Goal: Transaction & Acquisition: Book appointment/travel/reservation

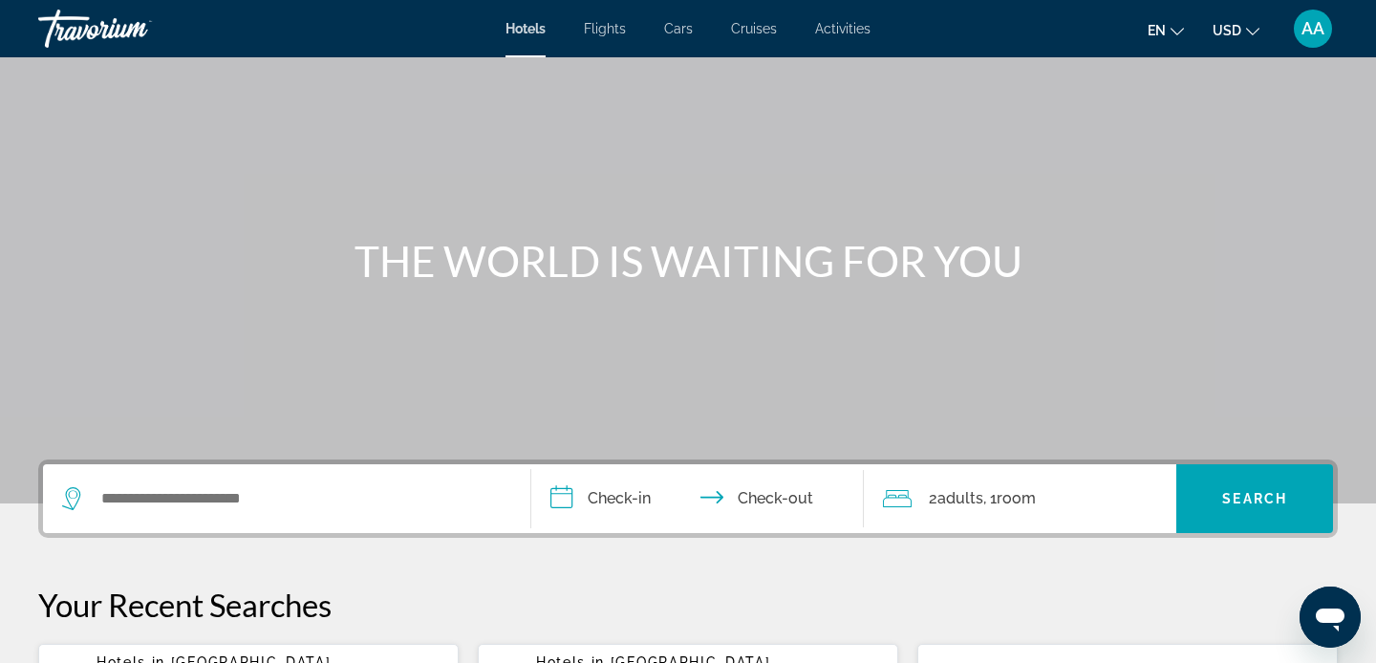
scroll to position [75, 0]
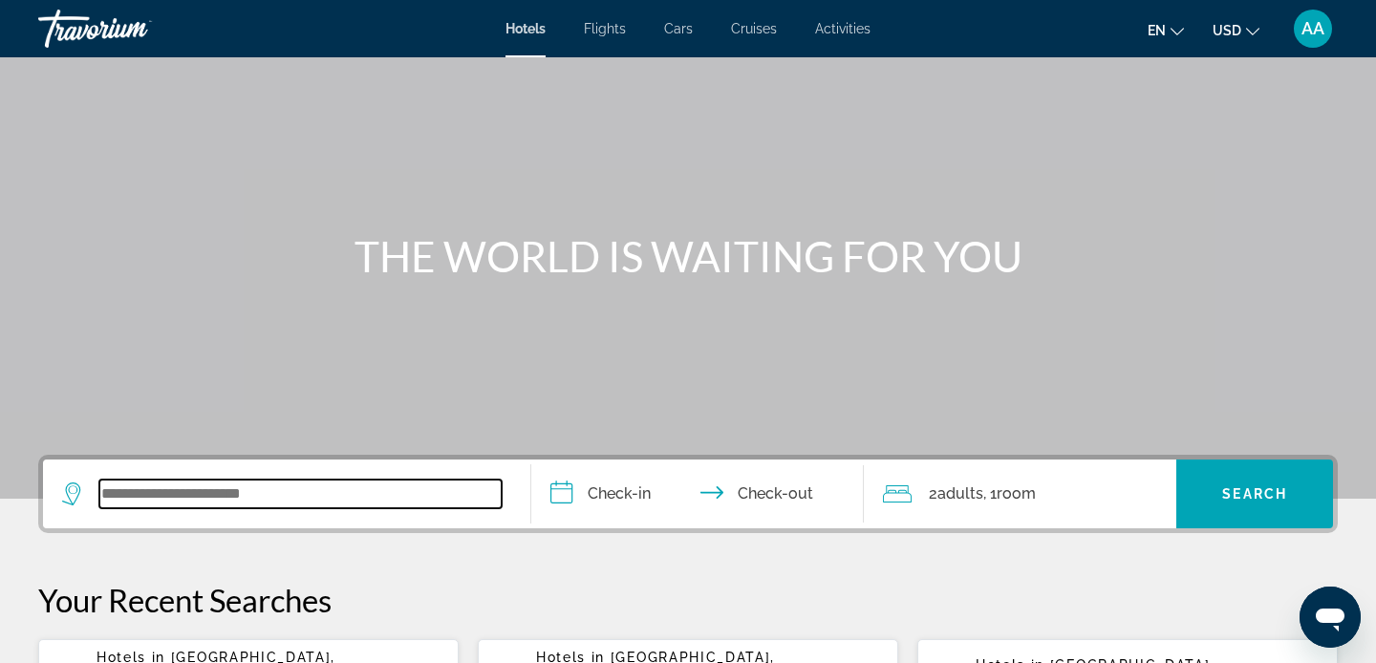
click at [162, 496] on input "Search widget" at bounding box center [300, 494] width 402 height 29
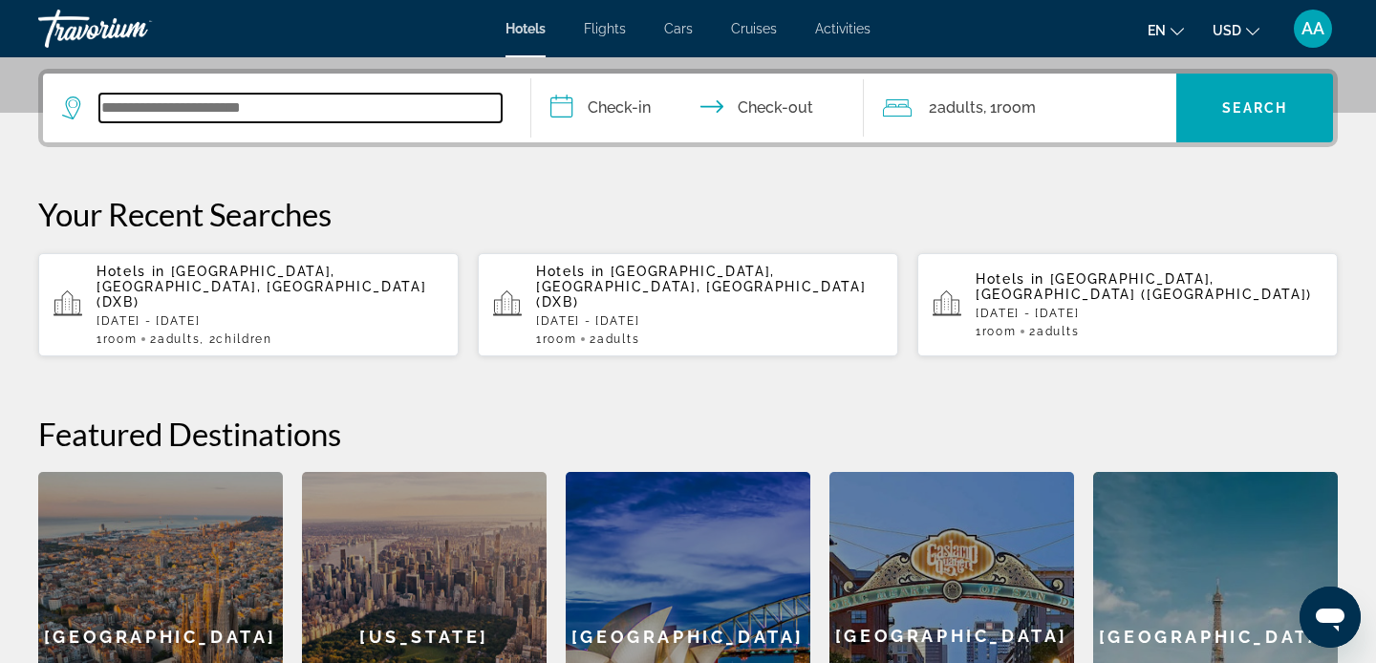
scroll to position [467, 0]
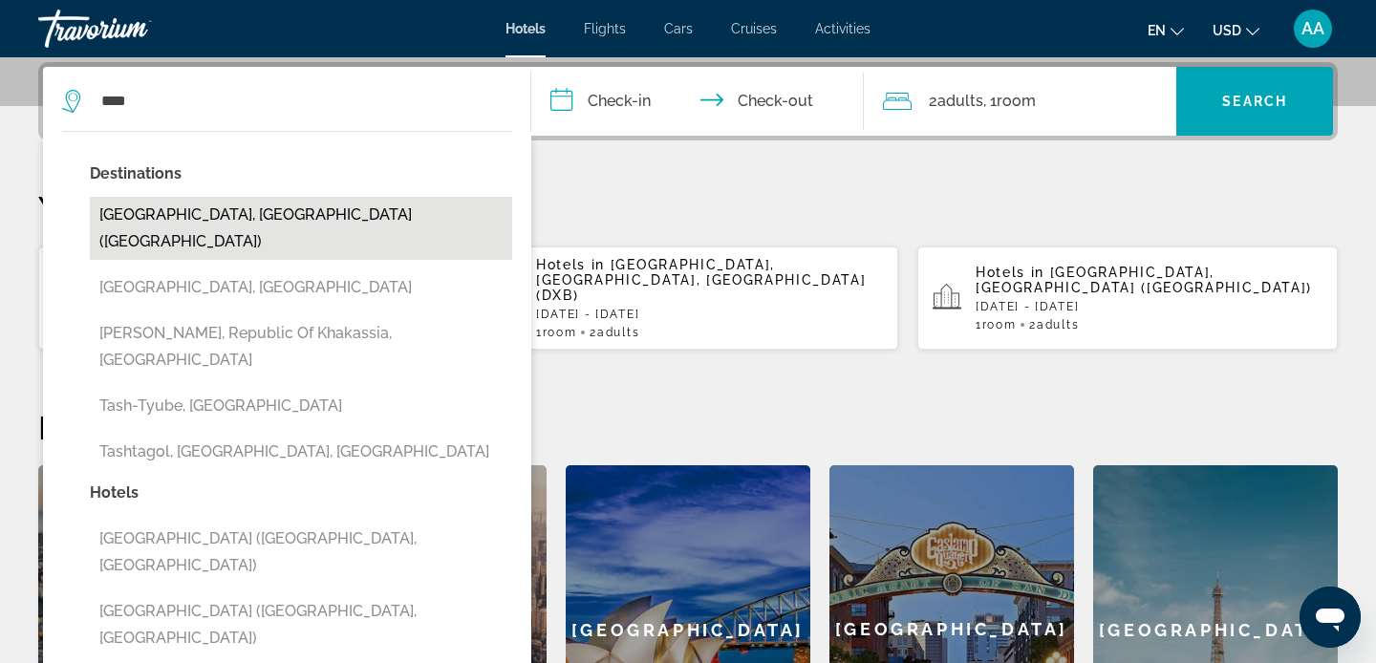
click at [223, 203] on button "[GEOGRAPHIC_DATA], [GEOGRAPHIC_DATA] ([GEOGRAPHIC_DATA])" at bounding box center [301, 228] width 422 height 63
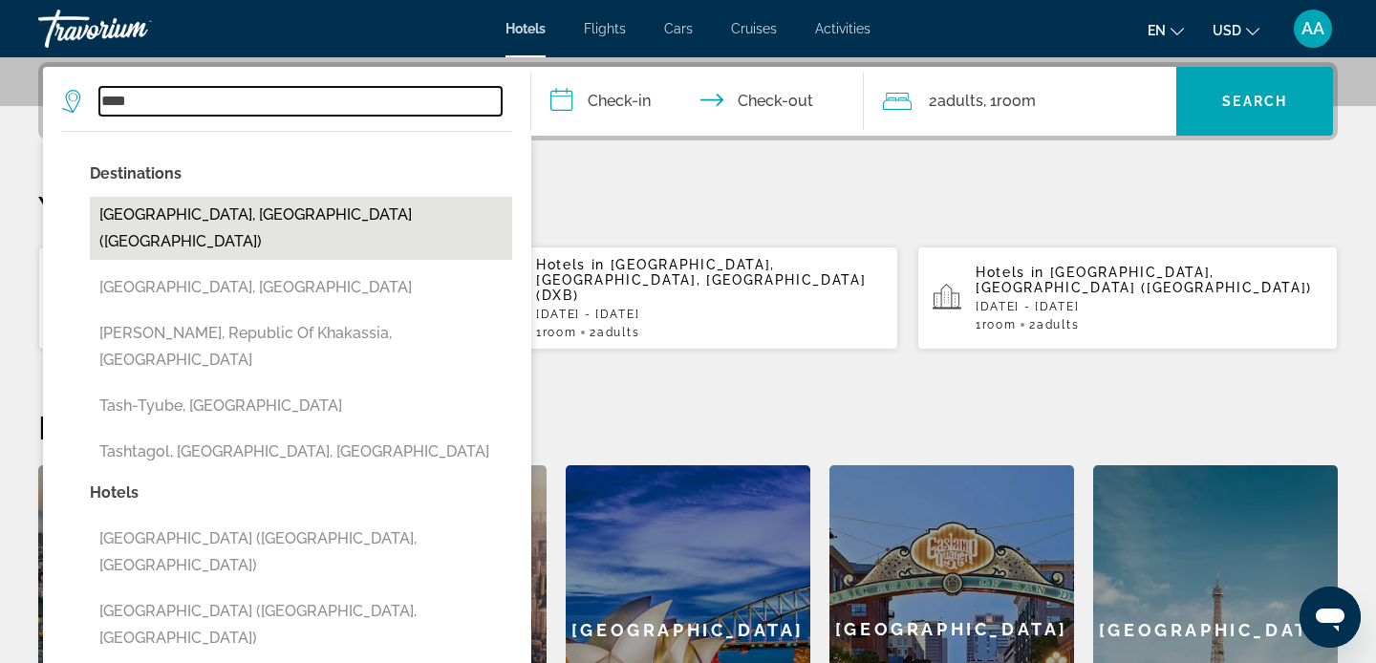
type input "**********"
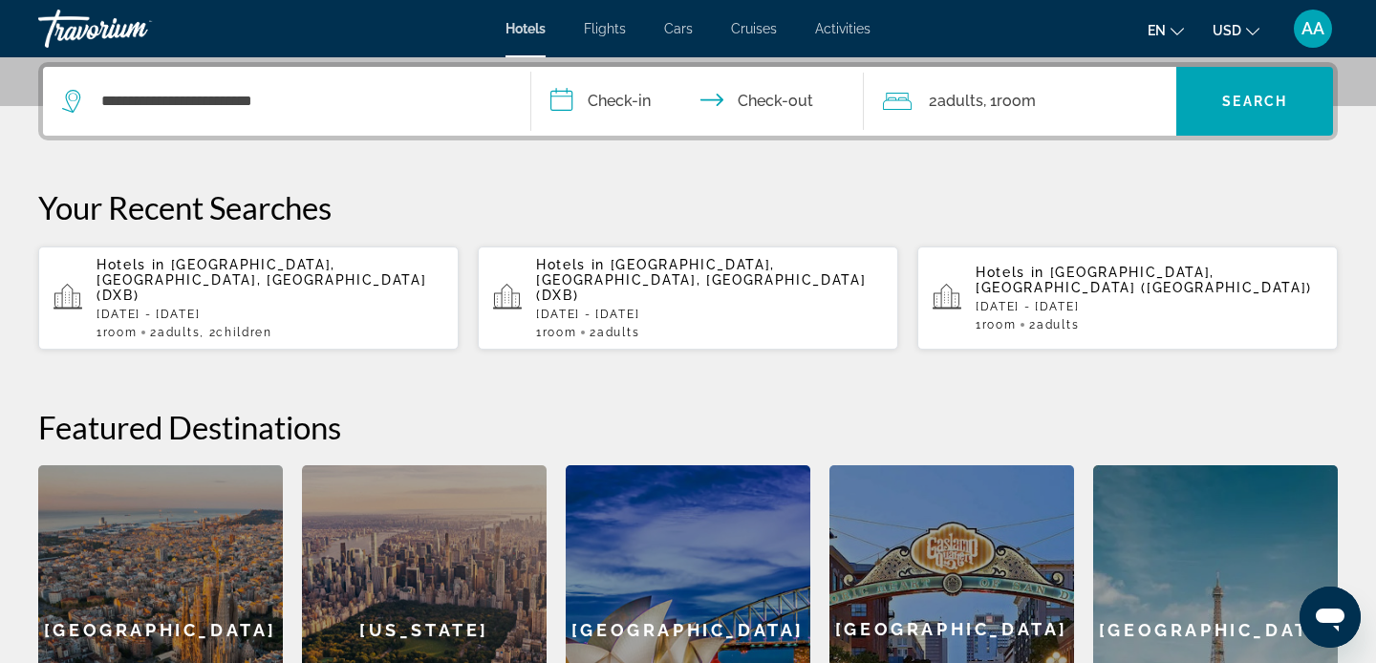
click at [629, 102] on input "**********" at bounding box center [701, 104] width 340 height 75
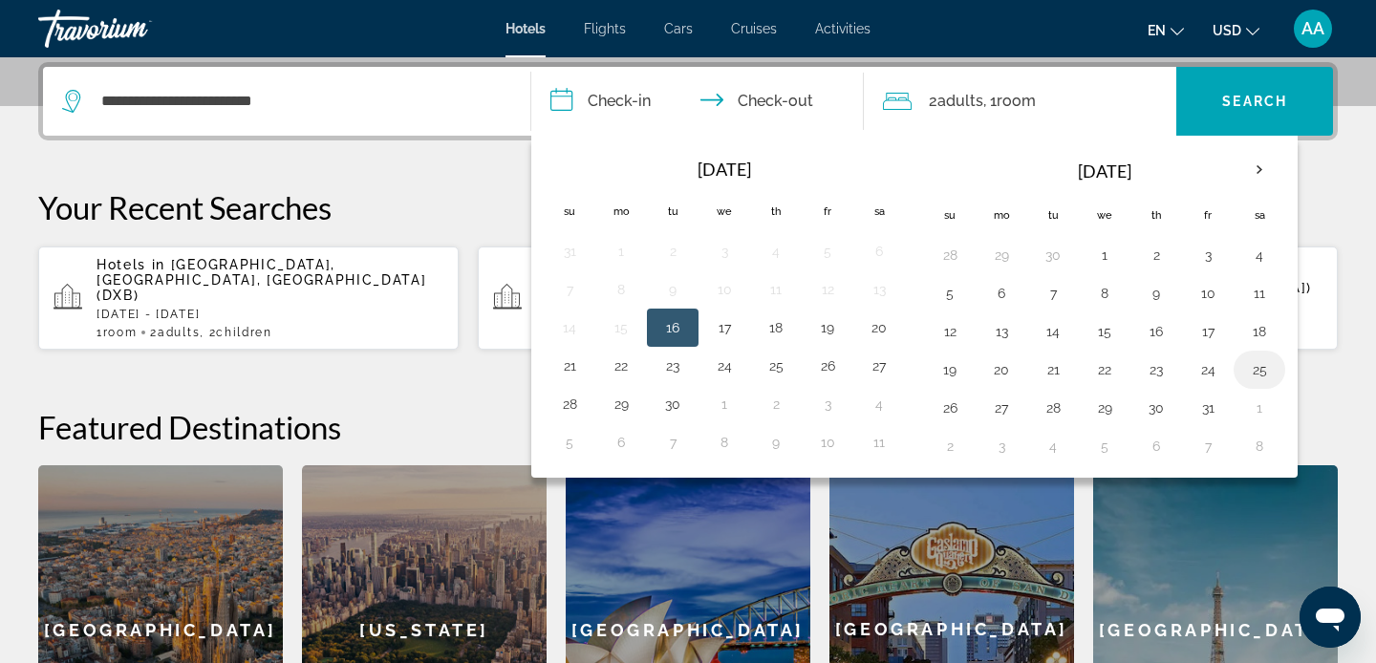
click at [1257, 373] on button "25" at bounding box center [1259, 369] width 31 height 27
click at [1208, 364] on button "24" at bounding box center [1207, 369] width 31 height 27
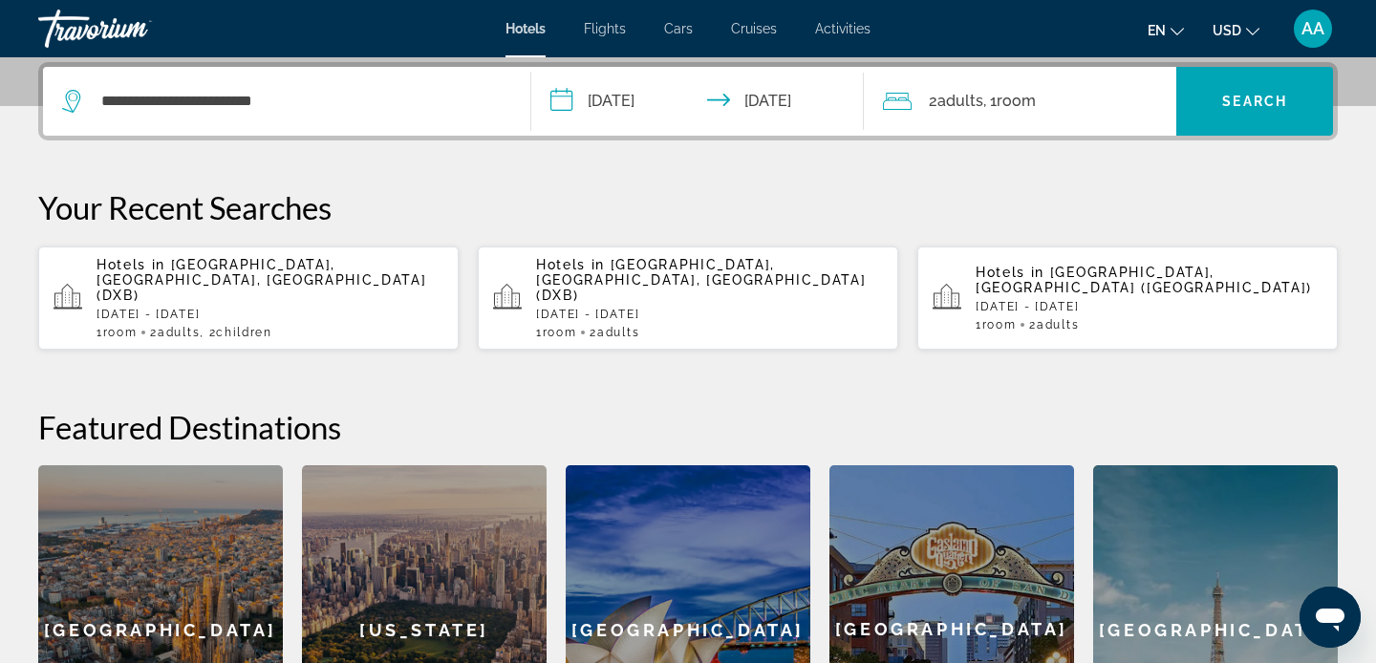
click at [608, 89] on input "**********" at bounding box center [701, 104] width 340 height 75
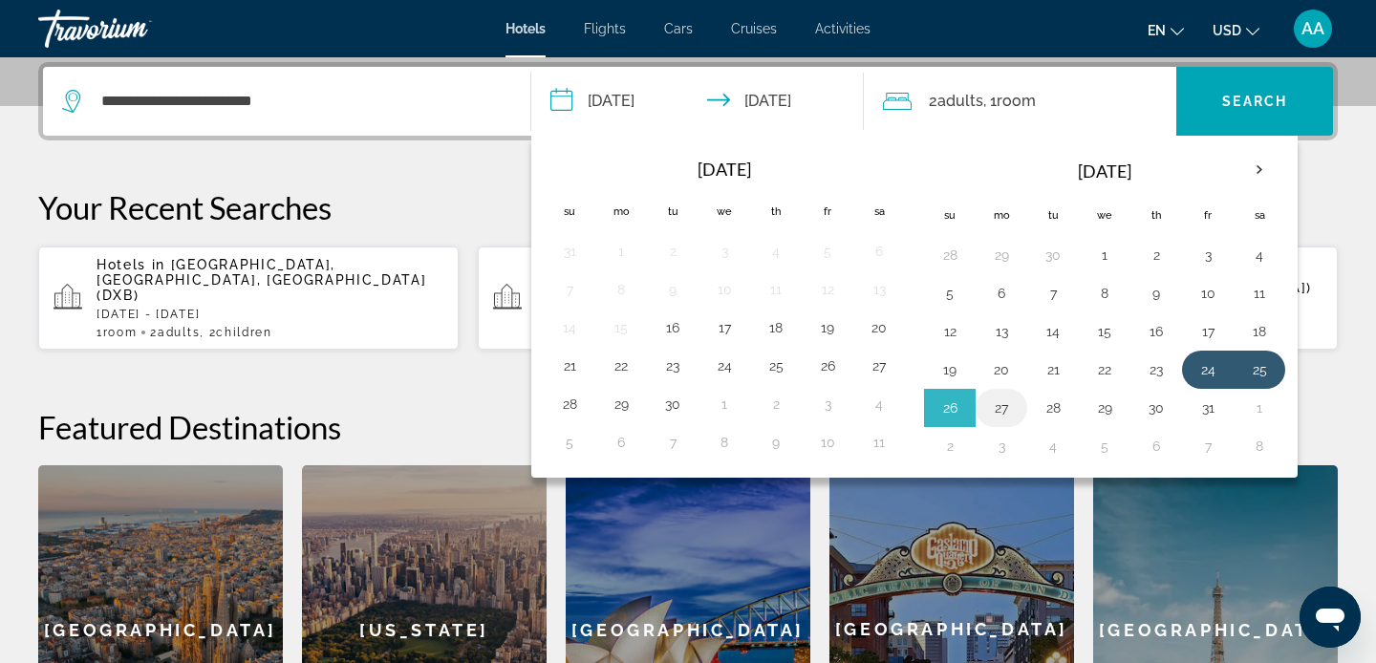
click at [1009, 405] on button "27" at bounding box center [1001, 408] width 31 height 27
click at [1196, 376] on button "24" at bounding box center [1207, 369] width 31 height 27
type input "**********"
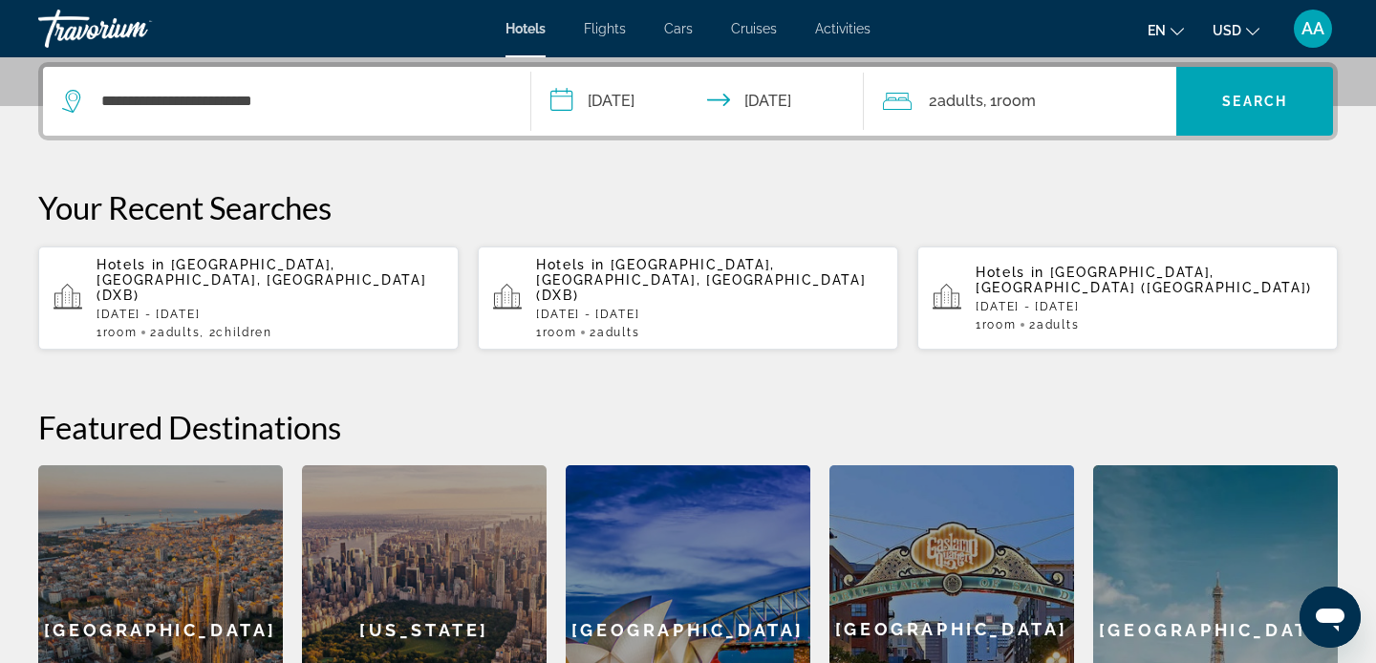
click at [702, 109] on input "**********" at bounding box center [701, 104] width 340 height 75
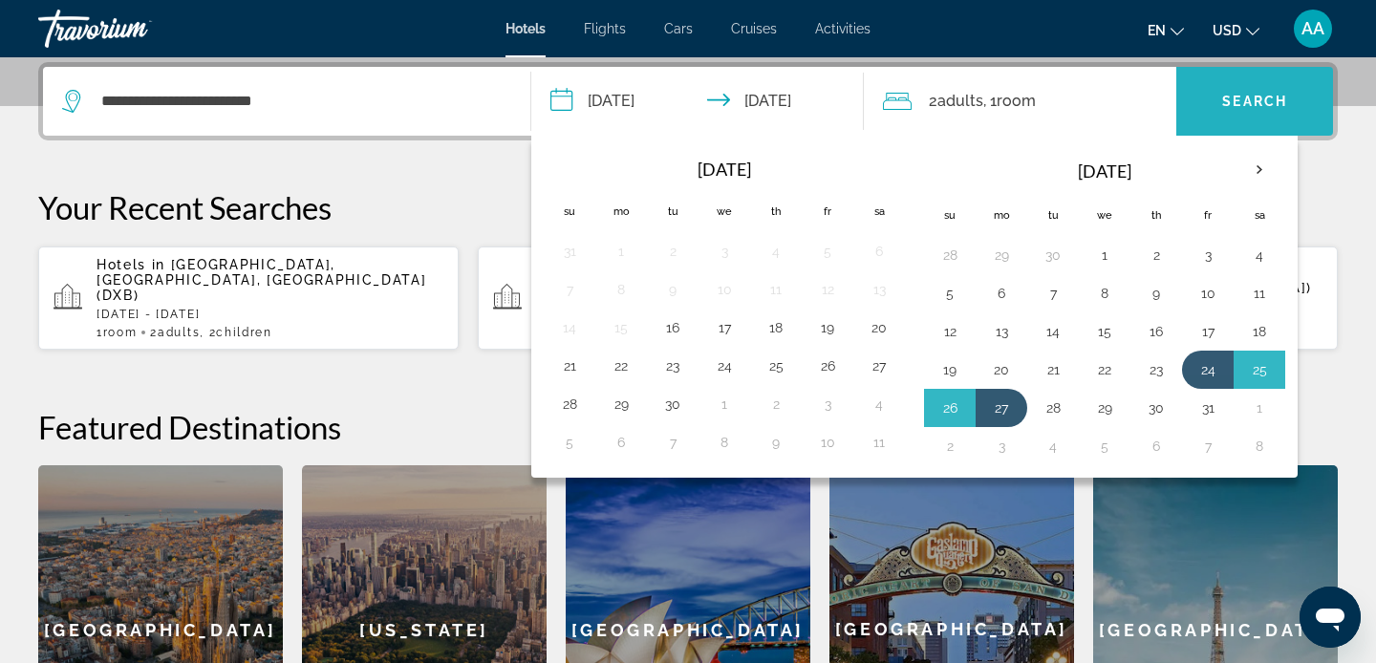
click at [1234, 108] on span "Search" at bounding box center [1254, 101] width 65 height 15
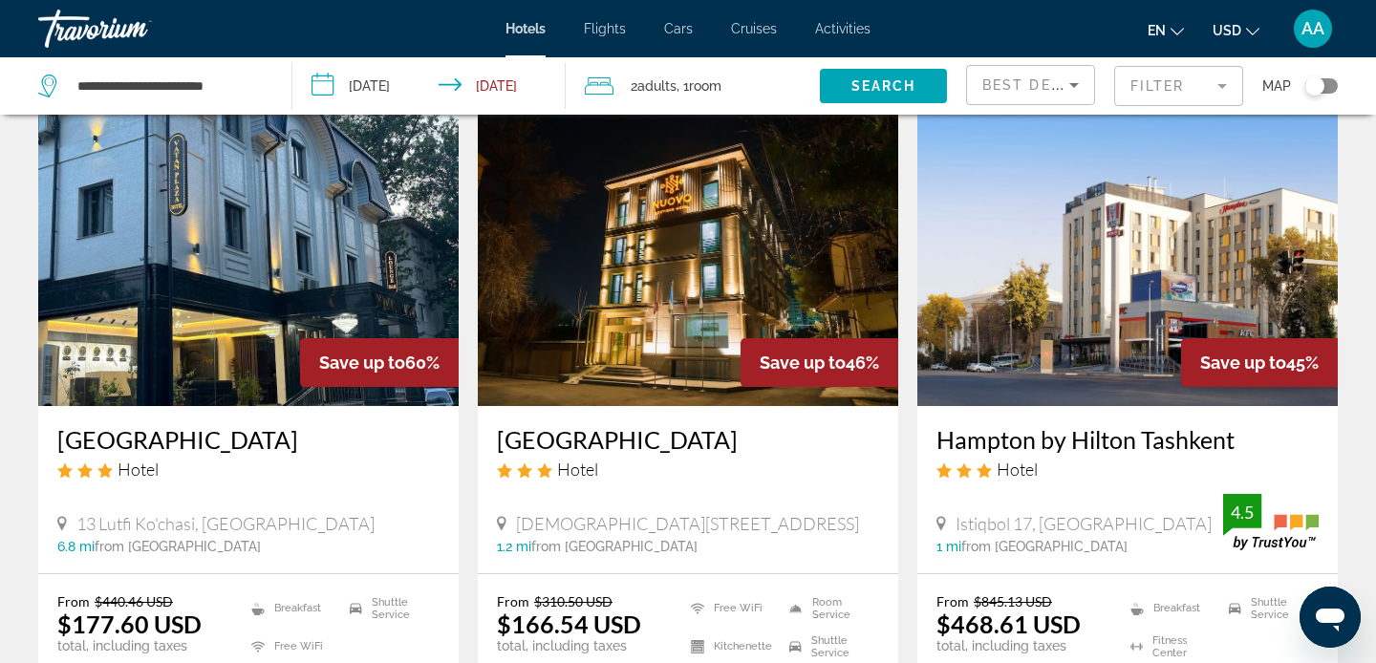
scroll to position [88, 0]
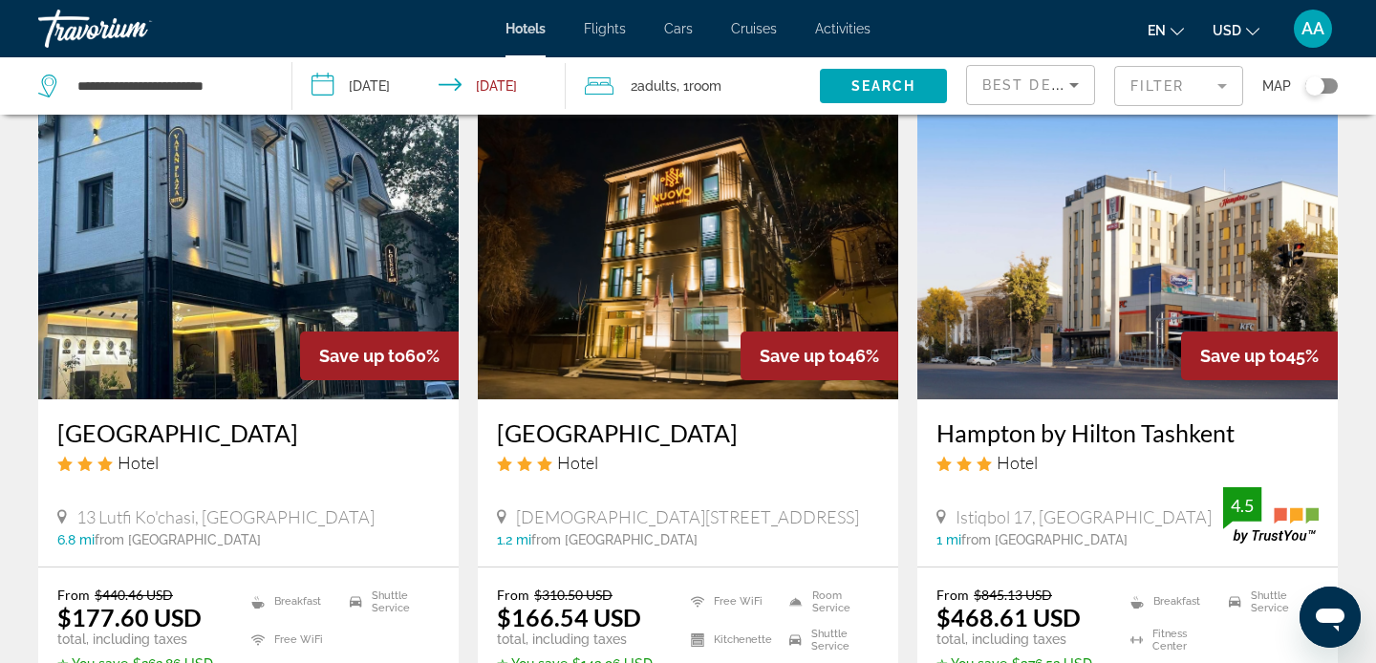
drag, startPoint x: 490, startPoint y: 429, endPoint x: 786, endPoint y: 417, distance: 296.4
click at [787, 421] on div "[GEOGRAPHIC_DATA] Hotel Корабулок 24, [GEOGRAPHIC_DATA] 1.2 mi from [GEOGRAPHIC…" at bounding box center [688, 482] width 420 height 167
copy h3 "[GEOGRAPHIC_DATA]"
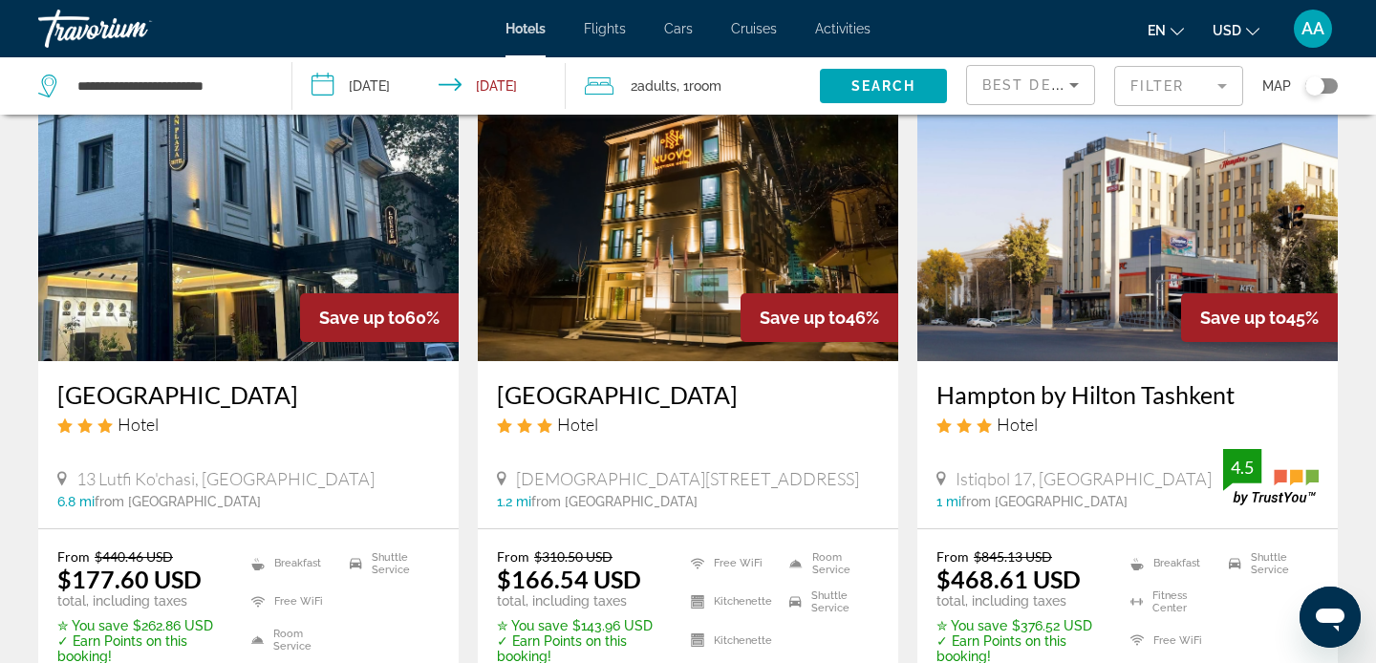
scroll to position [0, 0]
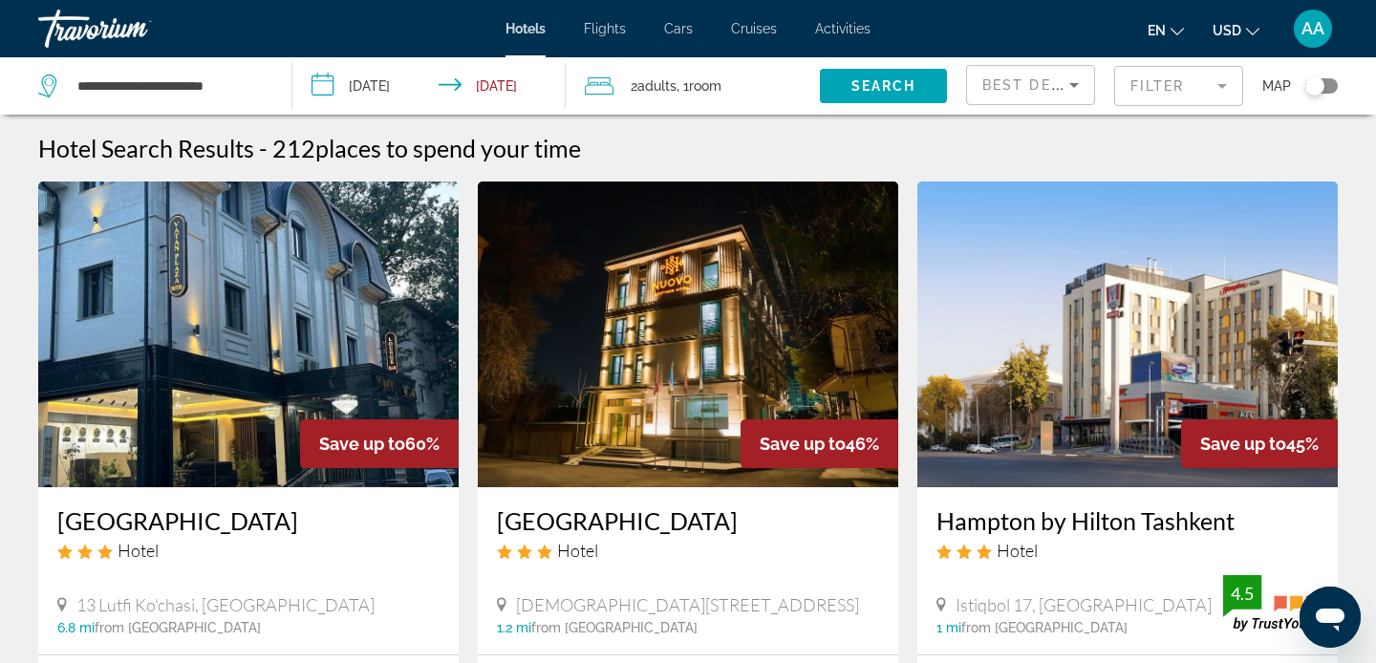
click at [109, 32] on div "Travorium" at bounding box center [133, 29] width 191 height 50
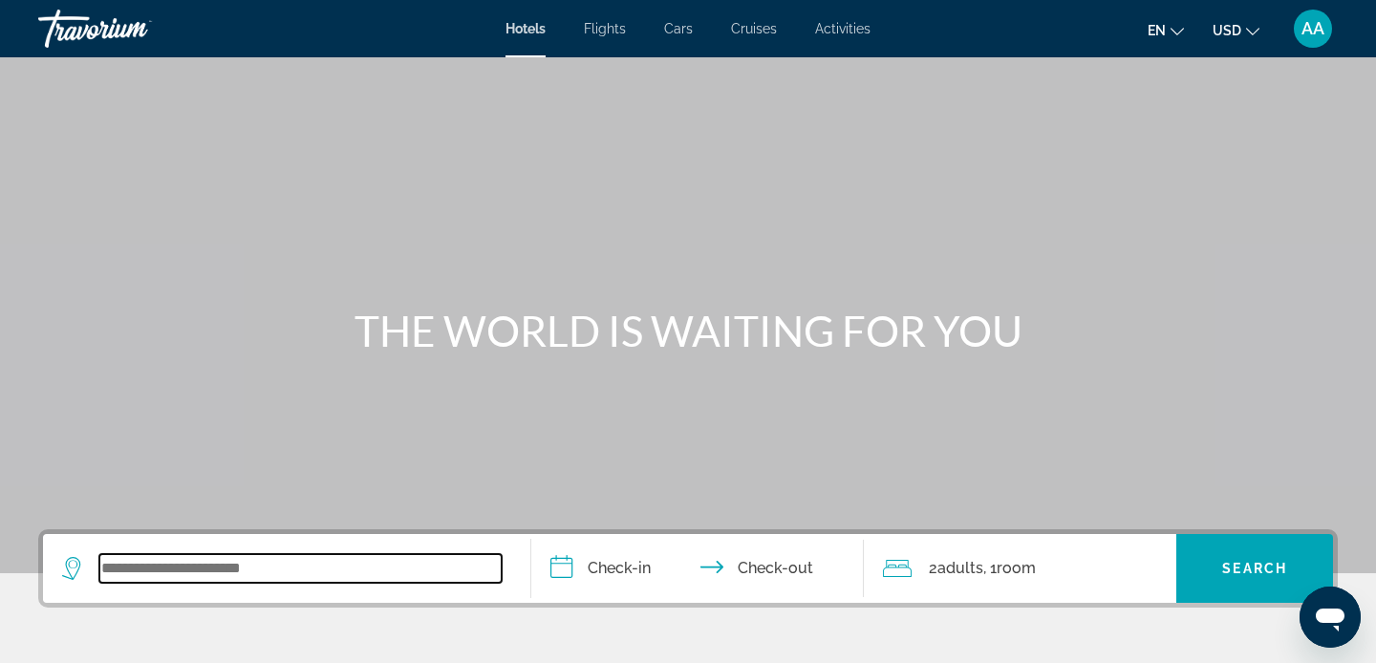
click at [199, 567] on input "Search widget" at bounding box center [300, 568] width 402 height 29
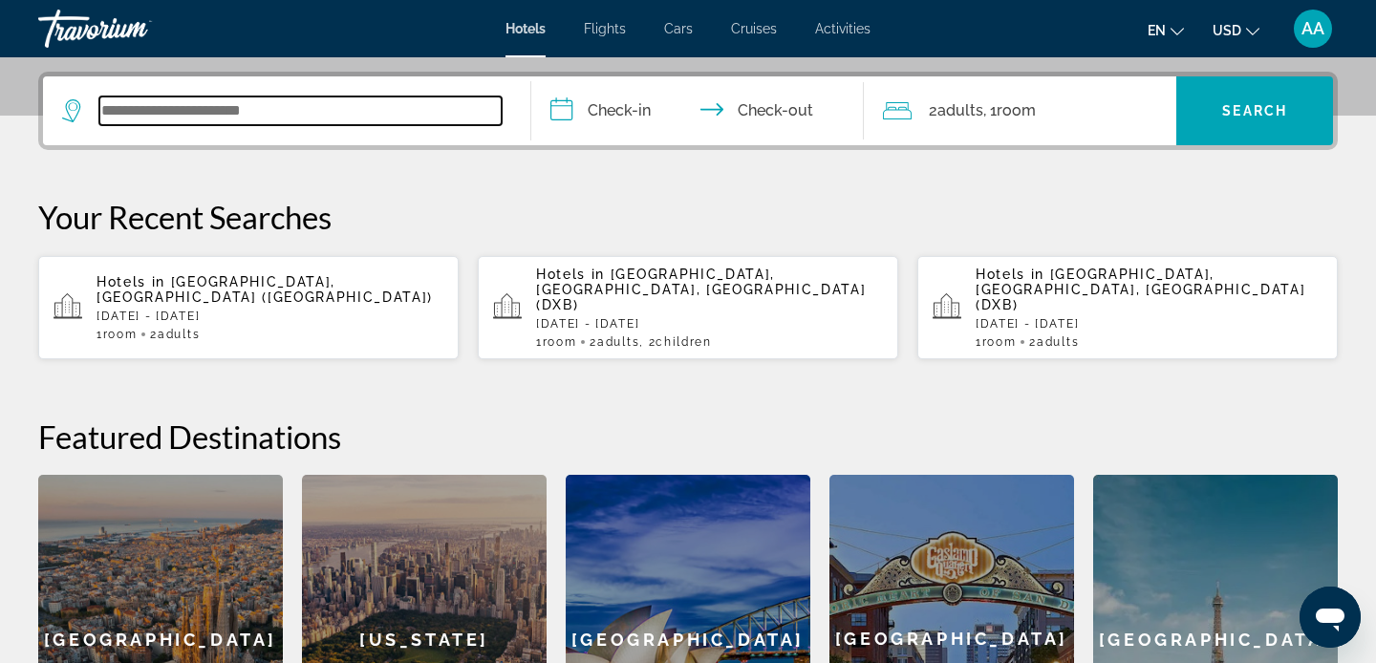
scroll to position [467, 0]
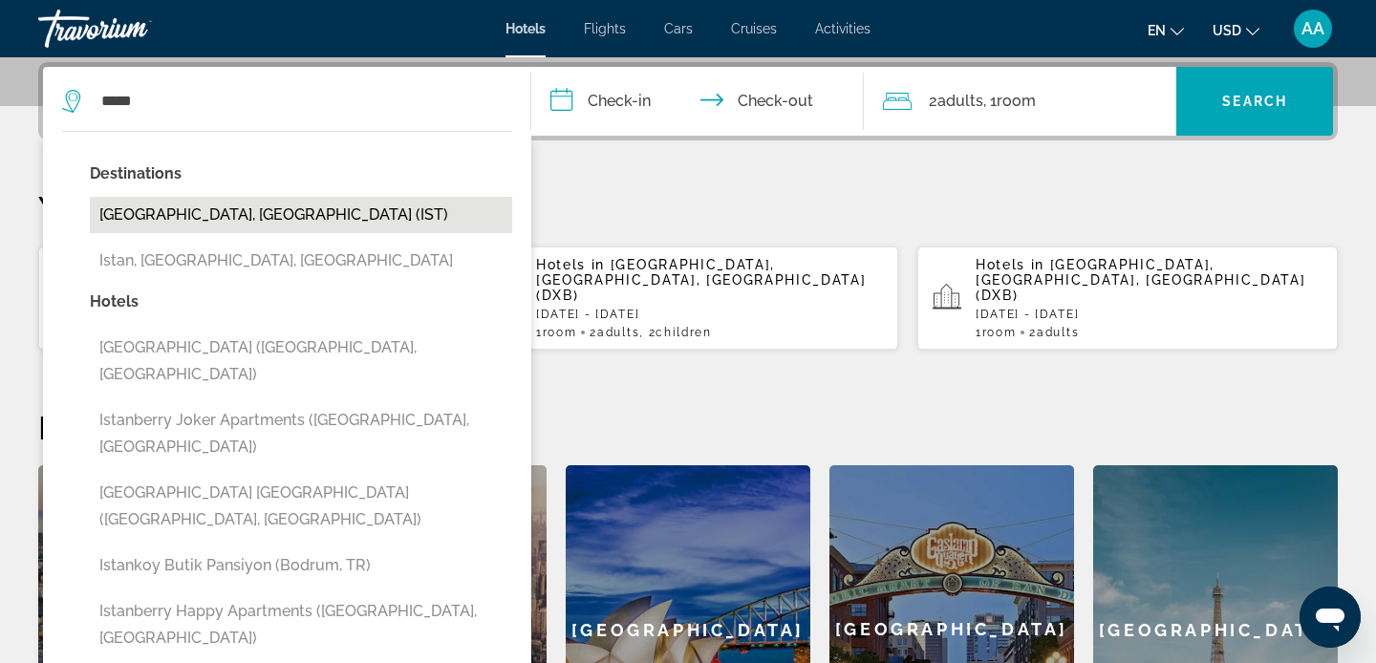
click at [261, 210] on button "[GEOGRAPHIC_DATA], [GEOGRAPHIC_DATA] (IST)" at bounding box center [301, 215] width 422 height 36
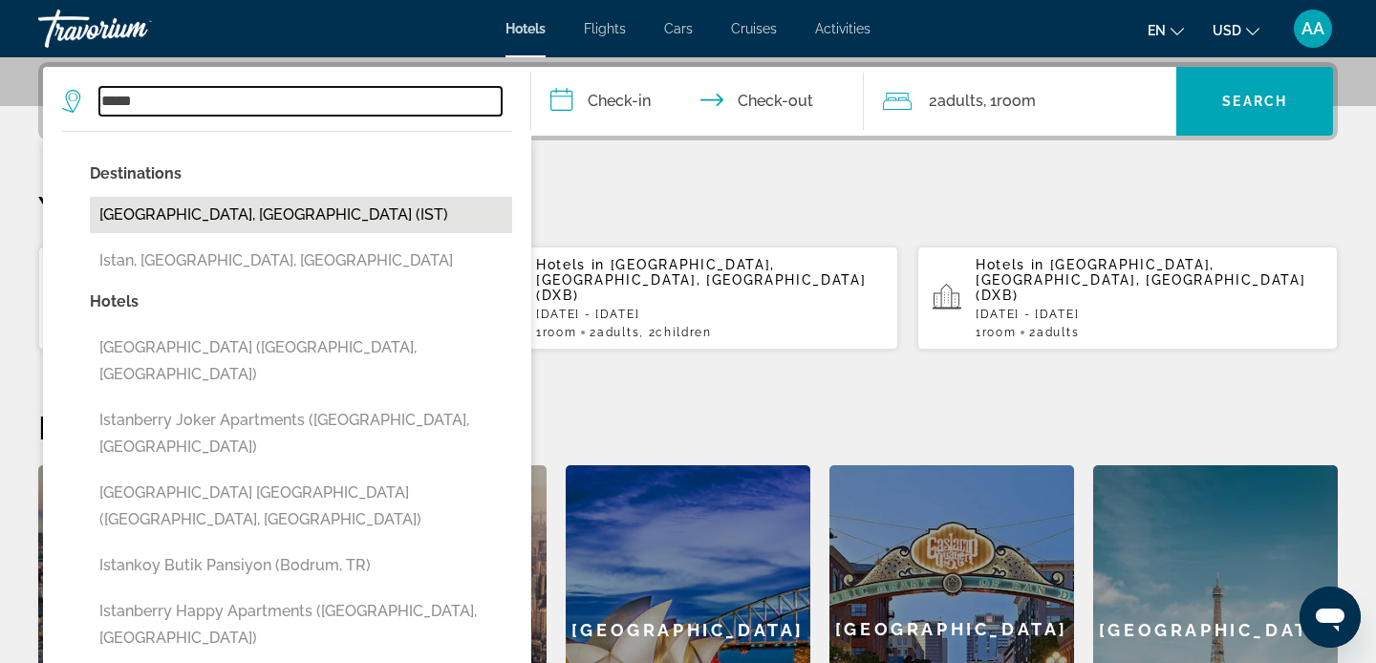
type input "**********"
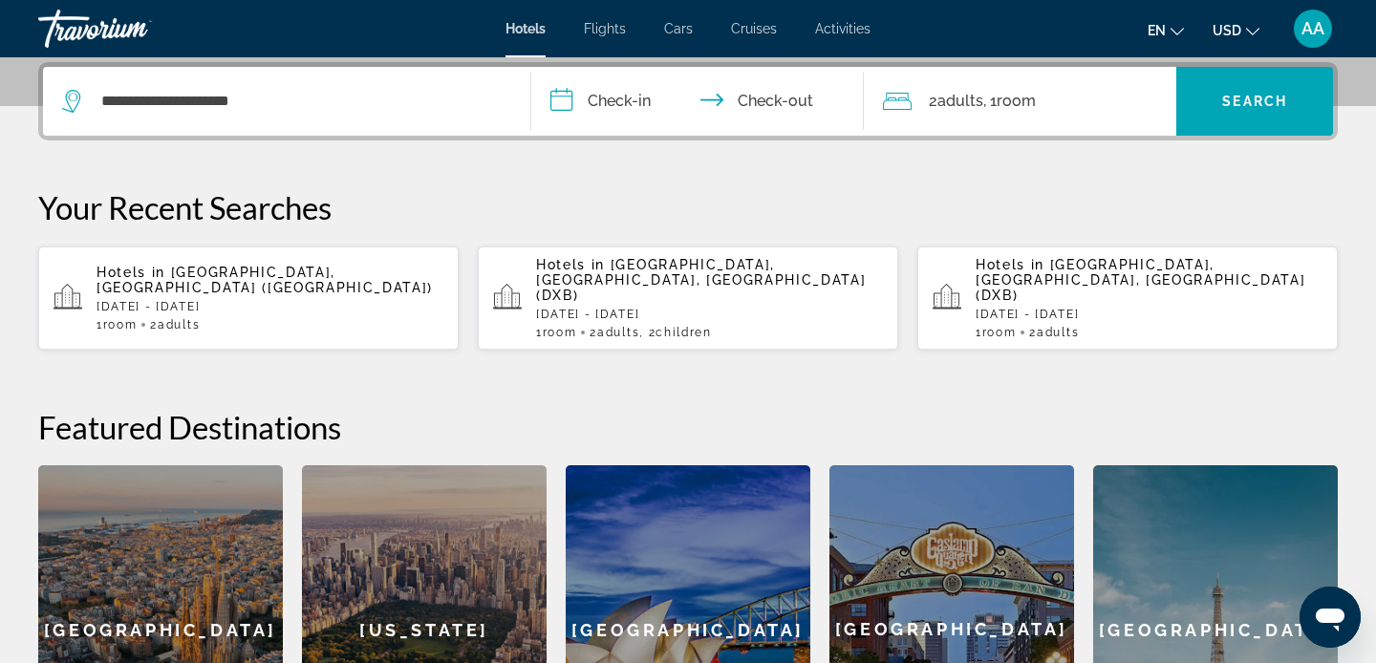
click at [603, 81] on input "**********" at bounding box center [701, 104] width 340 height 75
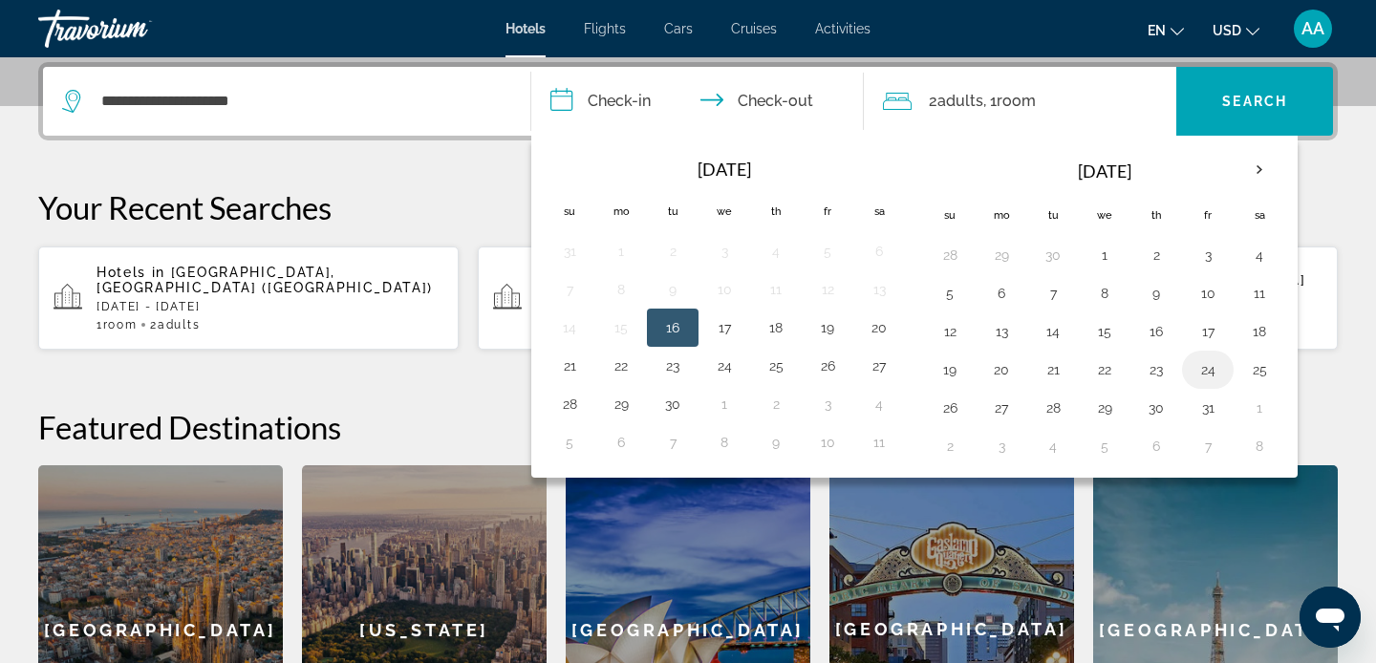
click at [1223, 366] on td "24" at bounding box center [1208, 370] width 52 height 38
click at [1210, 367] on button "24" at bounding box center [1207, 369] width 31 height 27
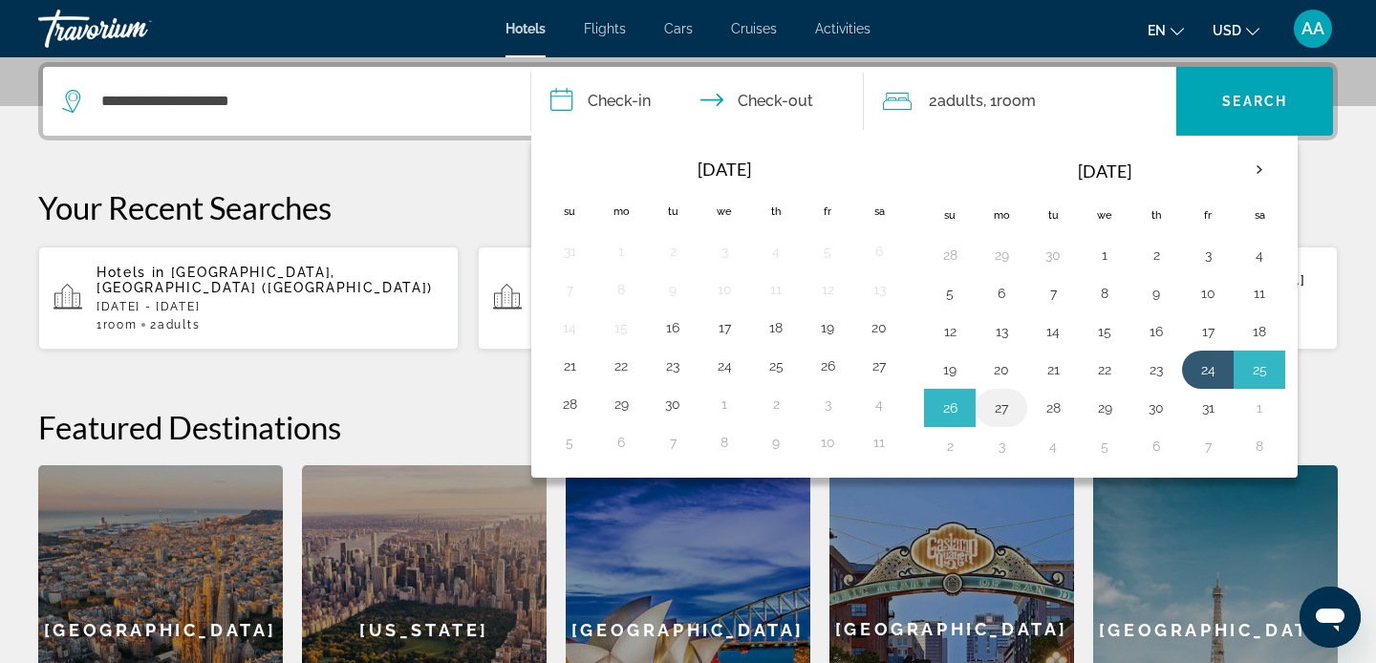
click at [993, 406] on button "27" at bounding box center [1001, 408] width 31 height 27
type input "**********"
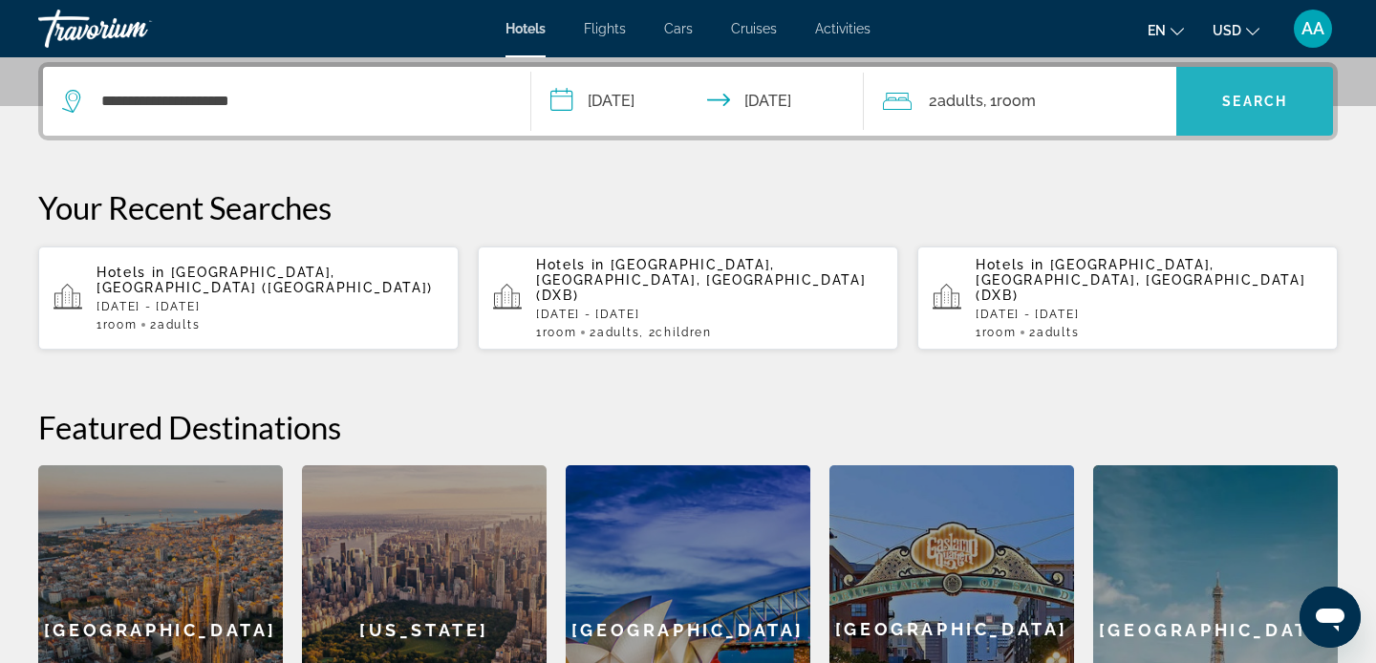
click at [1224, 94] on span "Search" at bounding box center [1254, 101] width 65 height 15
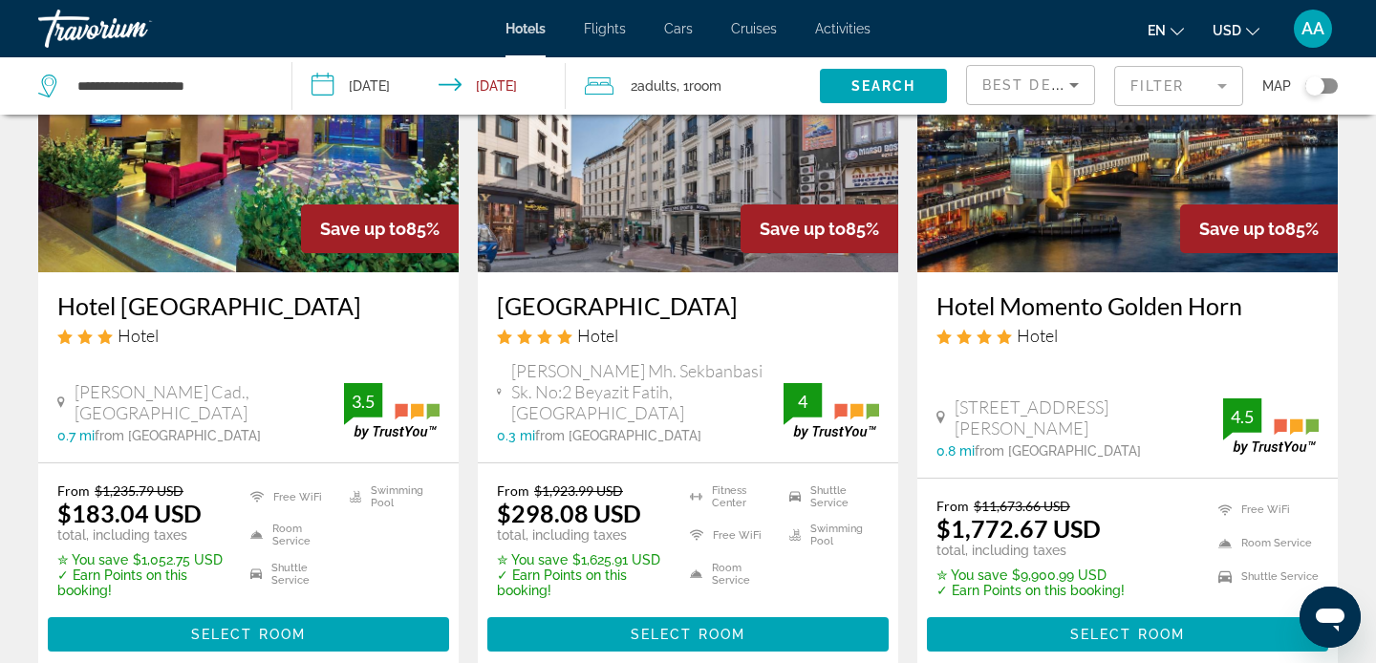
scroll to position [219, 0]
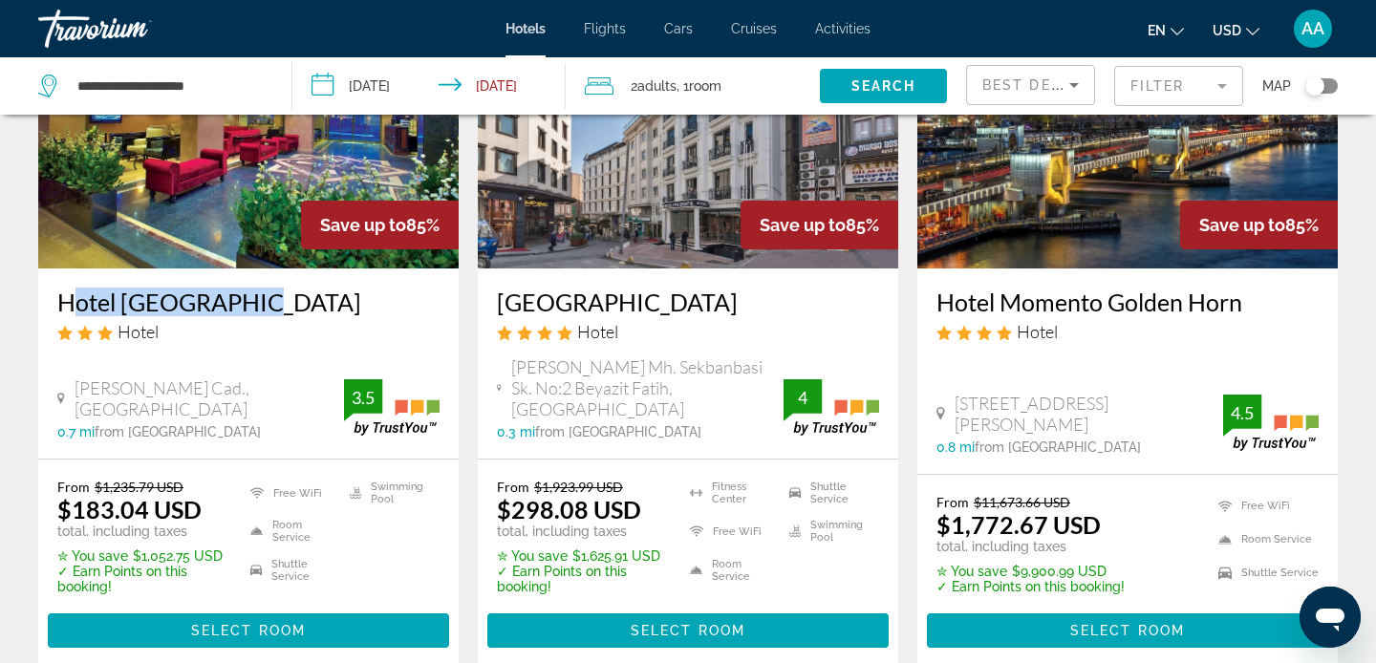
drag, startPoint x: 52, startPoint y: 299, endPoint x: 271, endPoint y: 288, distance: 220.0
click at [274, 290] on div "Hotel [GEOGRAPHIC_DATA] Hotel [PERSON_NAME] Cad., [GEOGRAPHIC_DATA] 0.7 mi from…" at bounding box center [248, 363] width 420 height 190
copy h3 "Hotel [GEOGRAPHIC_DATA]"
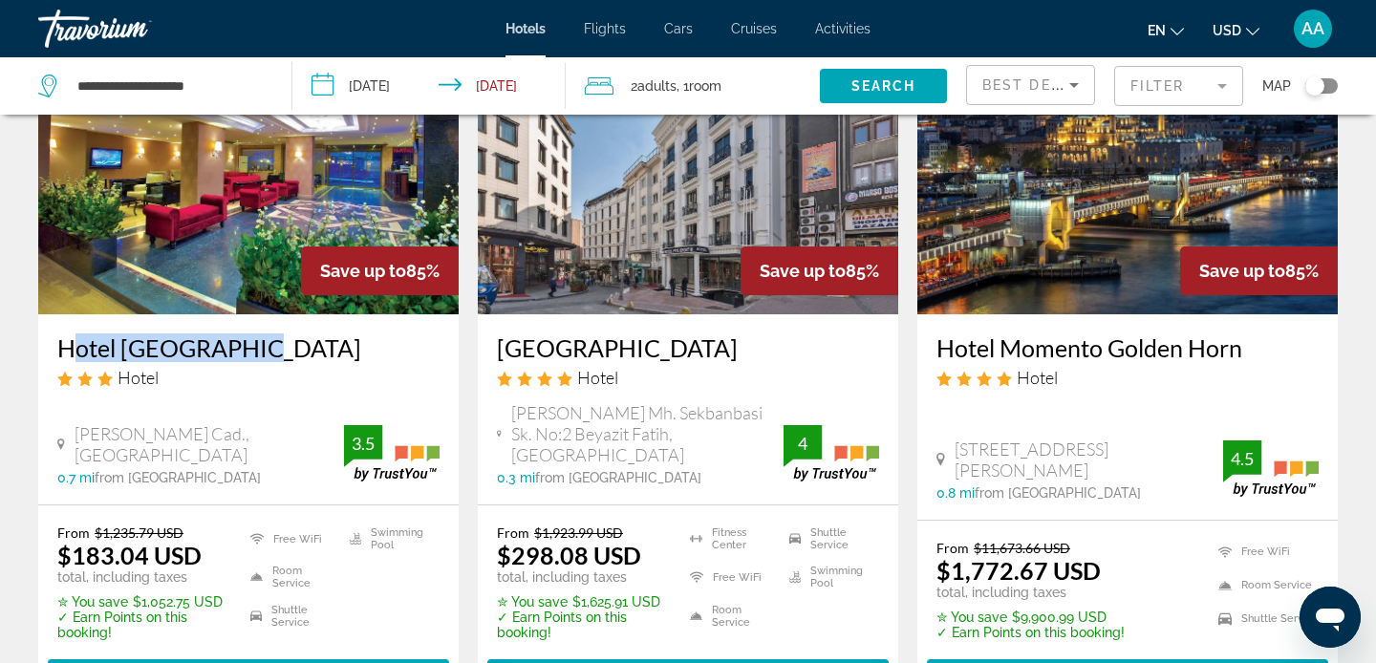
scroll to position [177, 0]
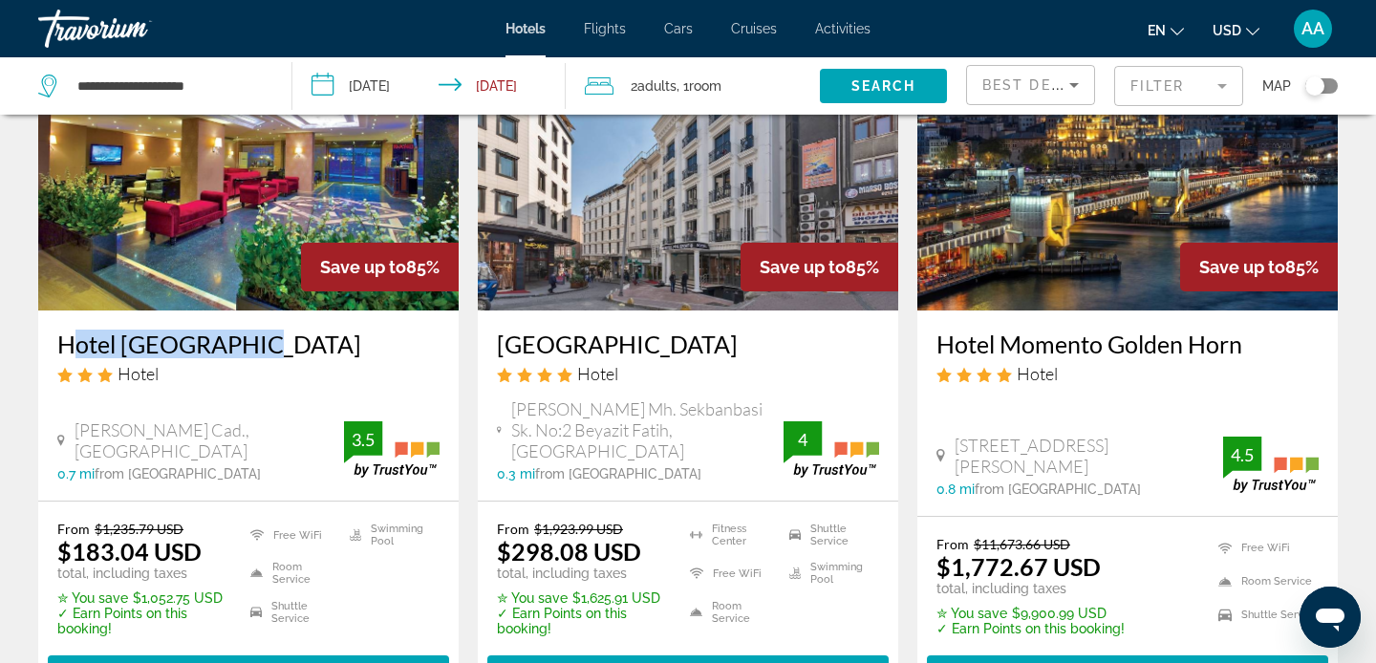
click at [247, 188] on img "Main content" at bounding box center [248, 158] width 420 height 306
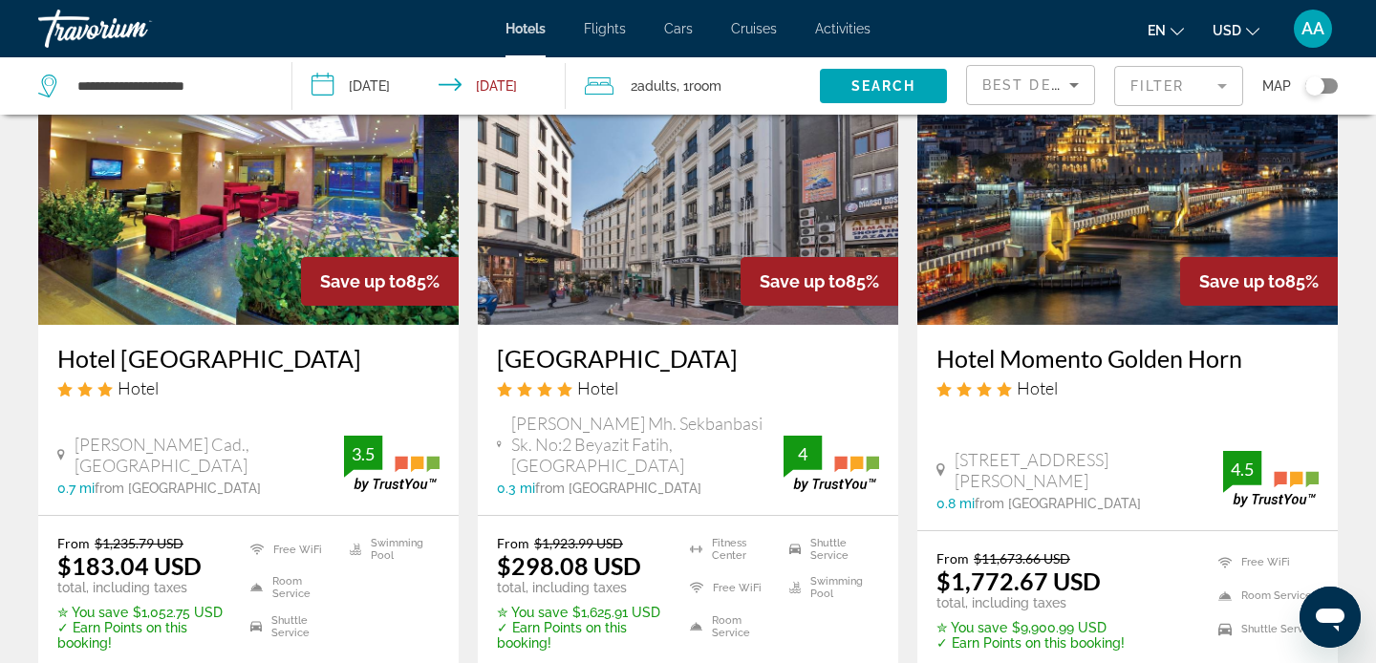
scroll to position [163, 0]
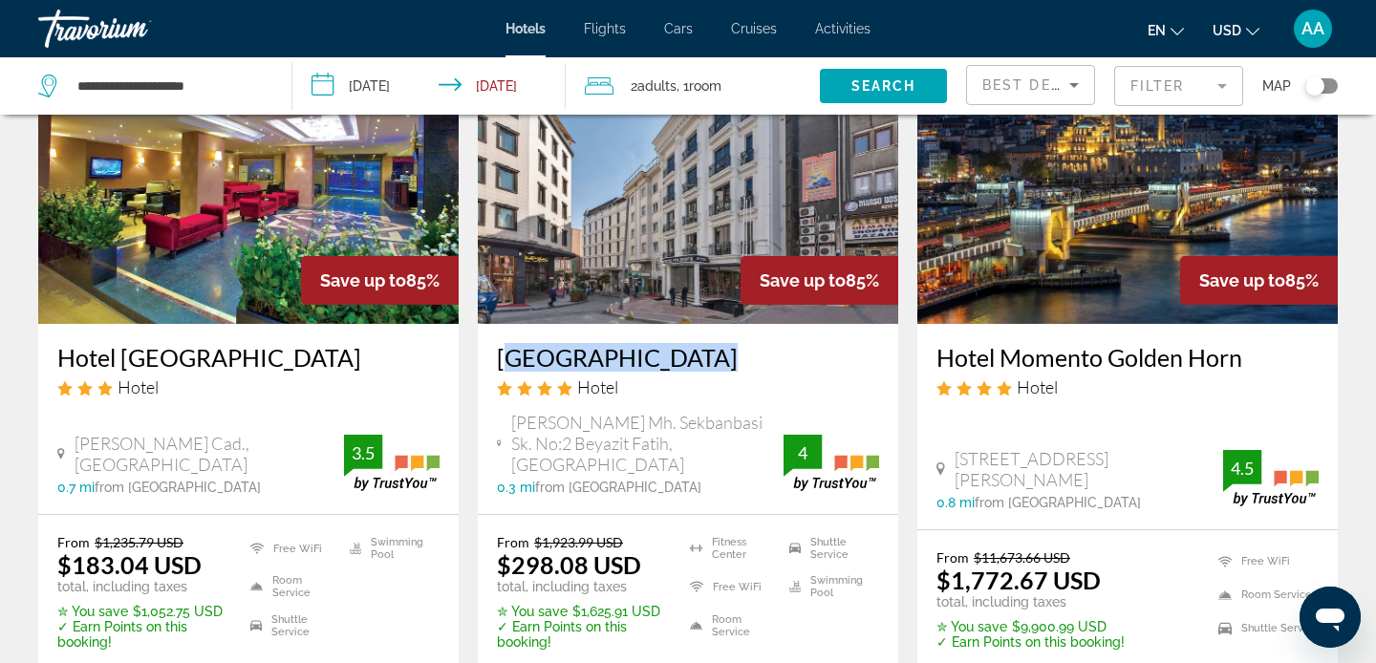
drag, startPoint x: 495, startPoint y: 357, endPoint x: 687, endPoint y: 356, distance: 192.0
click at [689, 357] on div "[GEOGRAPHIC_DATA] Hotel [PERSON_NAME] Mh. Sekbanbasi Sk. No:2 [GEOGRAPHIC_DATA]…" at bounding box center [688, 419] width 420 height 190
copy h3 "[GEOGRAPHIC_DATA]"
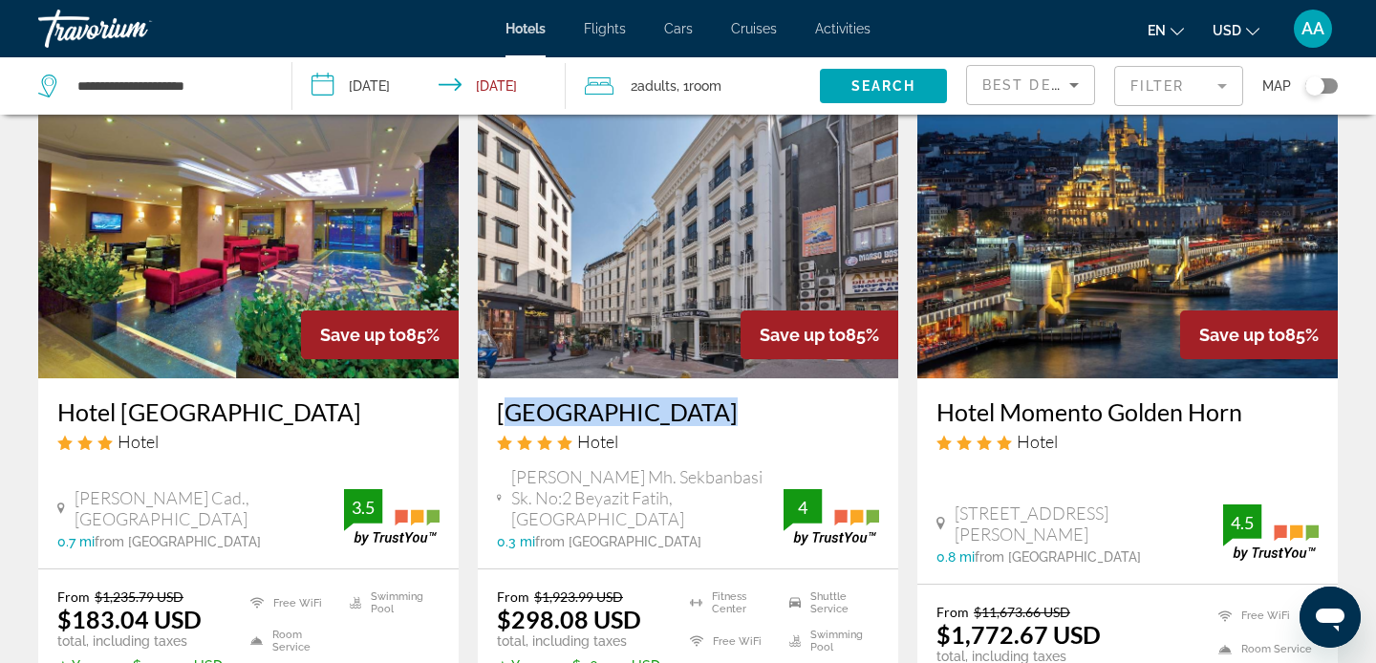
scroll to position [0, 0]
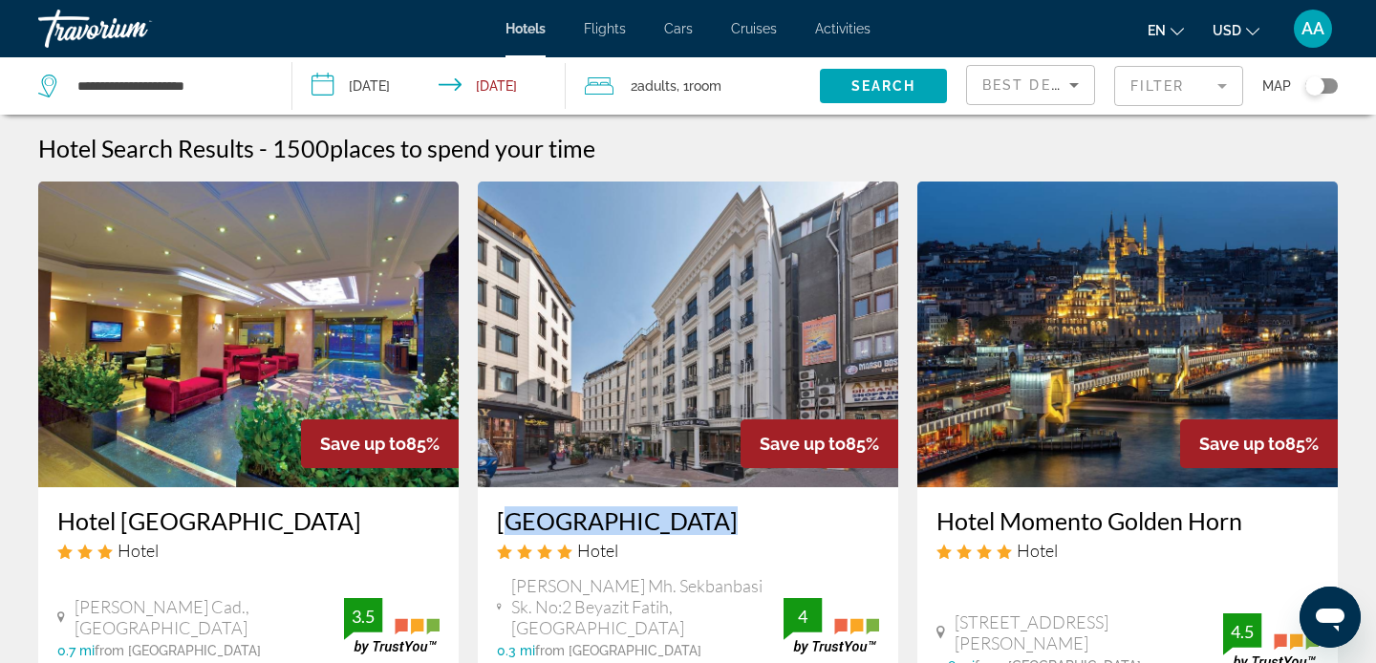
click at [84, 25] on div "Travorium" at bounding box center [133, 29] width 191 height 50
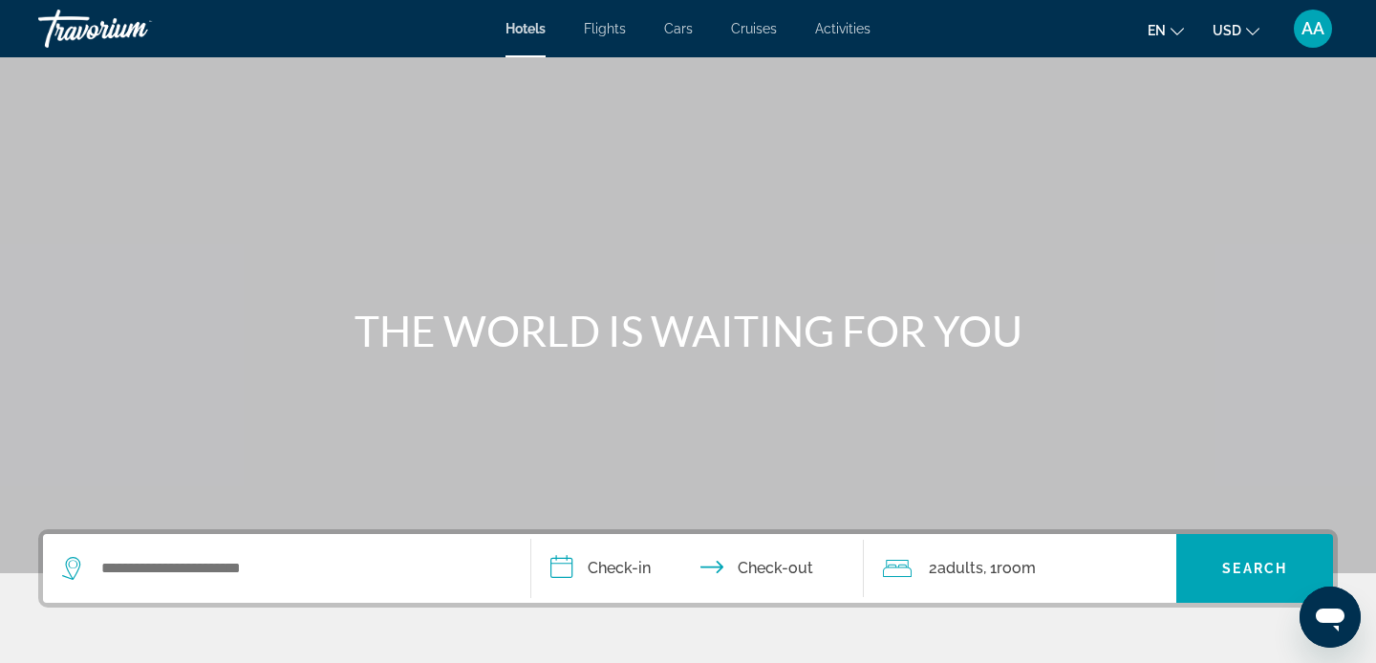
click at [146, 589] on div "Search widget" at bounding box center [286, 568] width 449 height 69
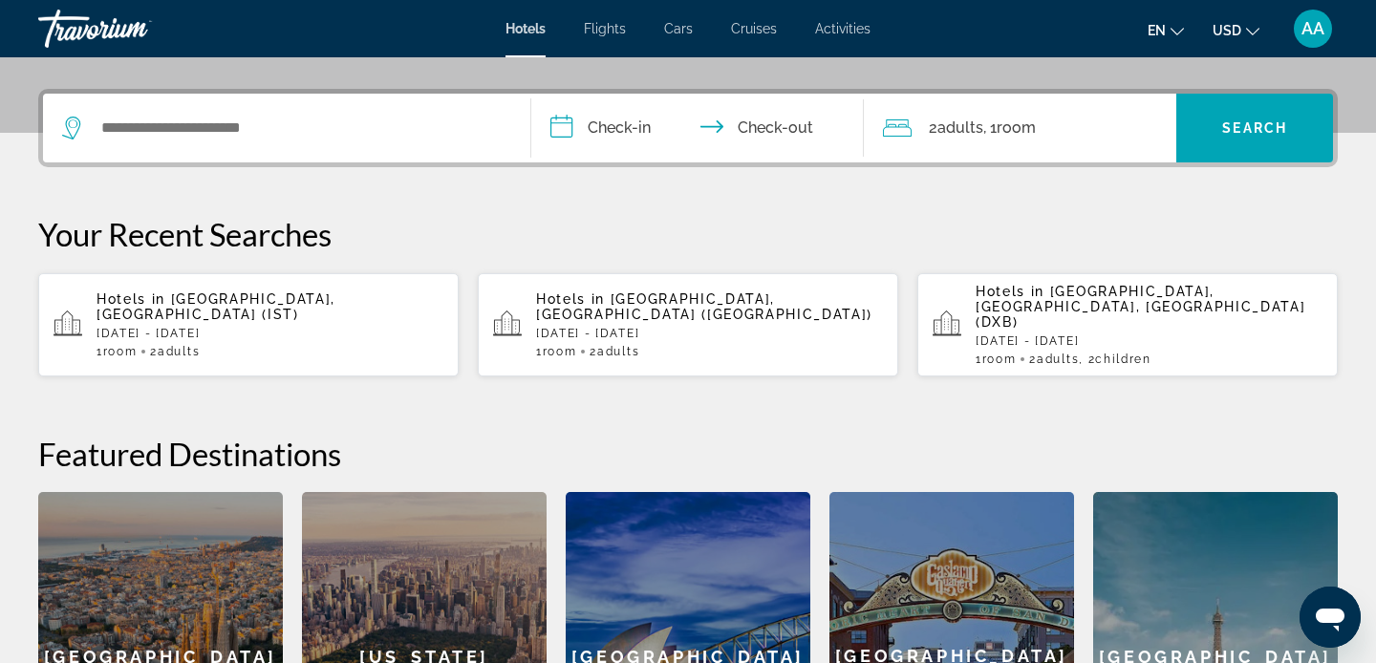
scroll to position [467, 0]
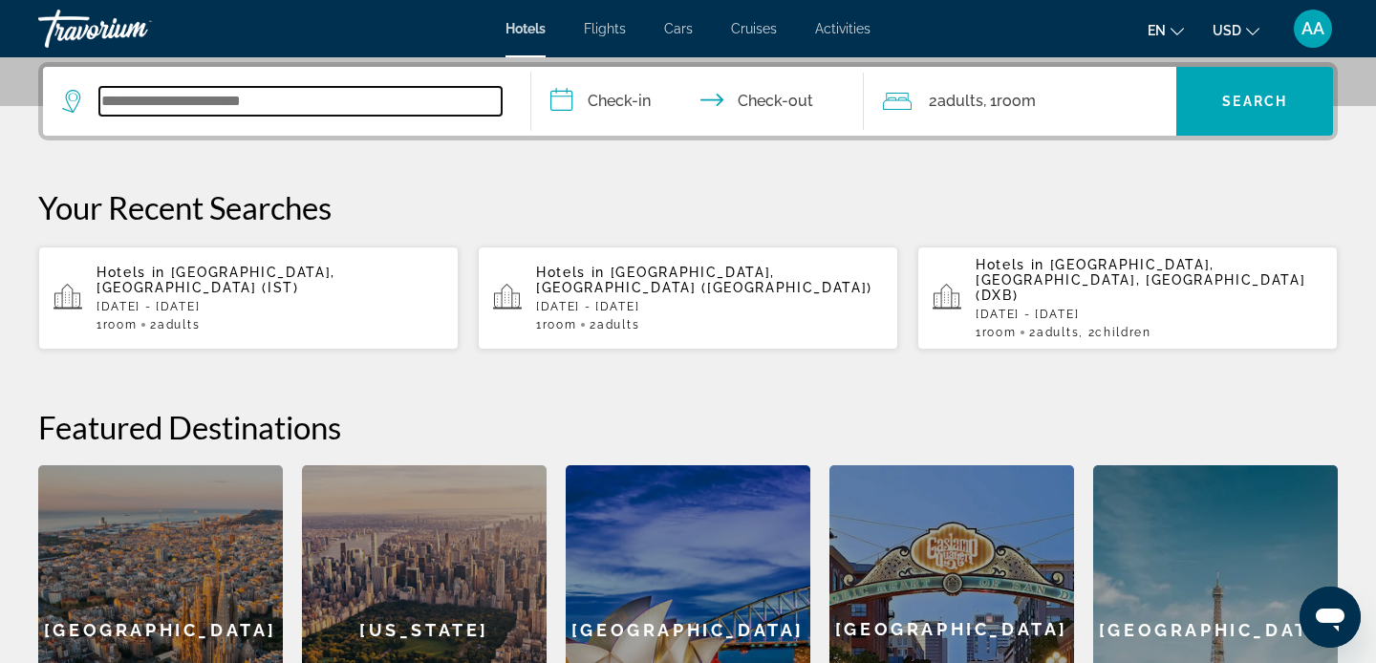
click at [200, 103] on input "Search widget" at bounding box center [300, 101] width 402 height 29
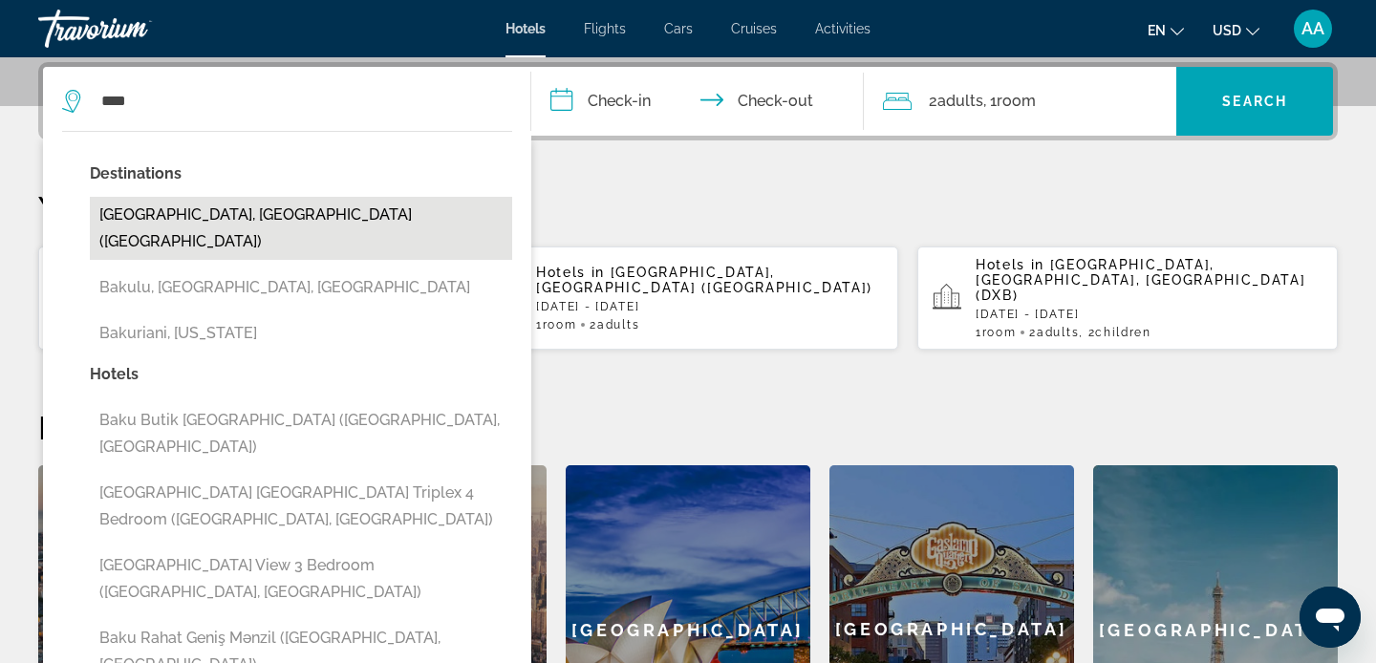
click at [175, 218] on button "[GEOGRAPHIC_DATA], [GEOGRAPHIC_DATA] ([GEOGRAPHIC_DATA])" at bounding box center [301, 228] width 422 height 63
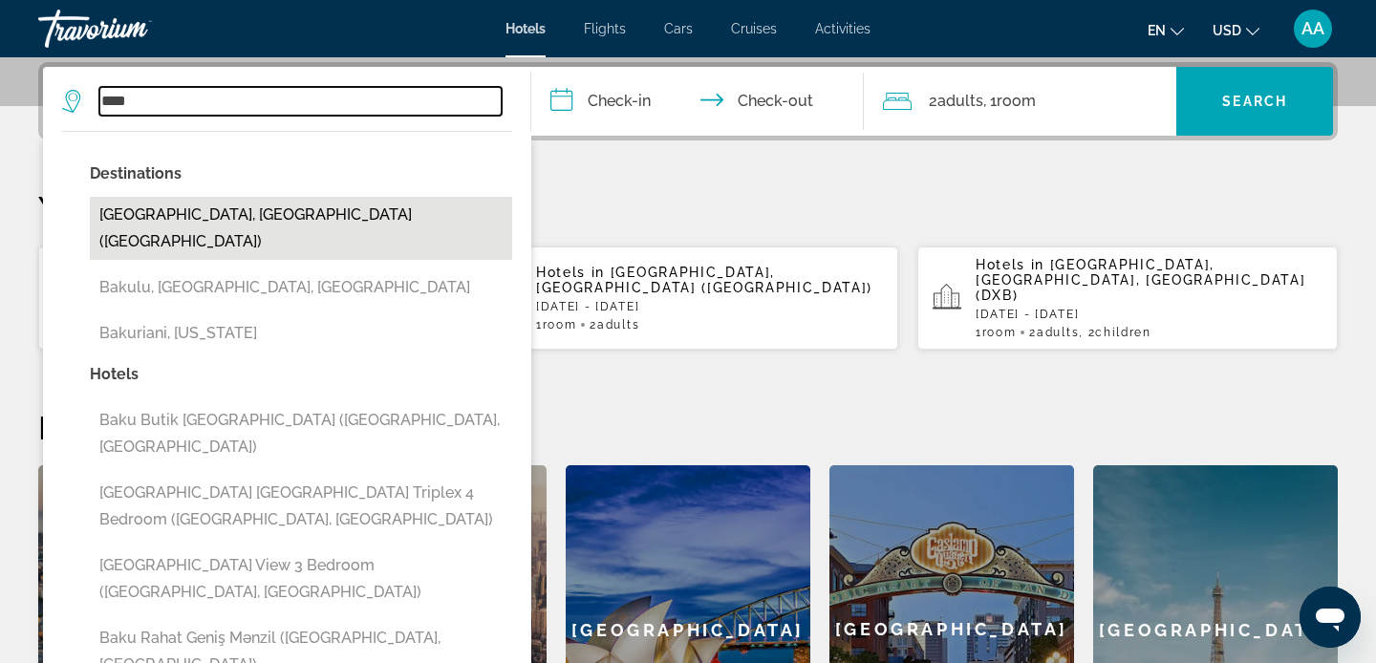
type input "**********"
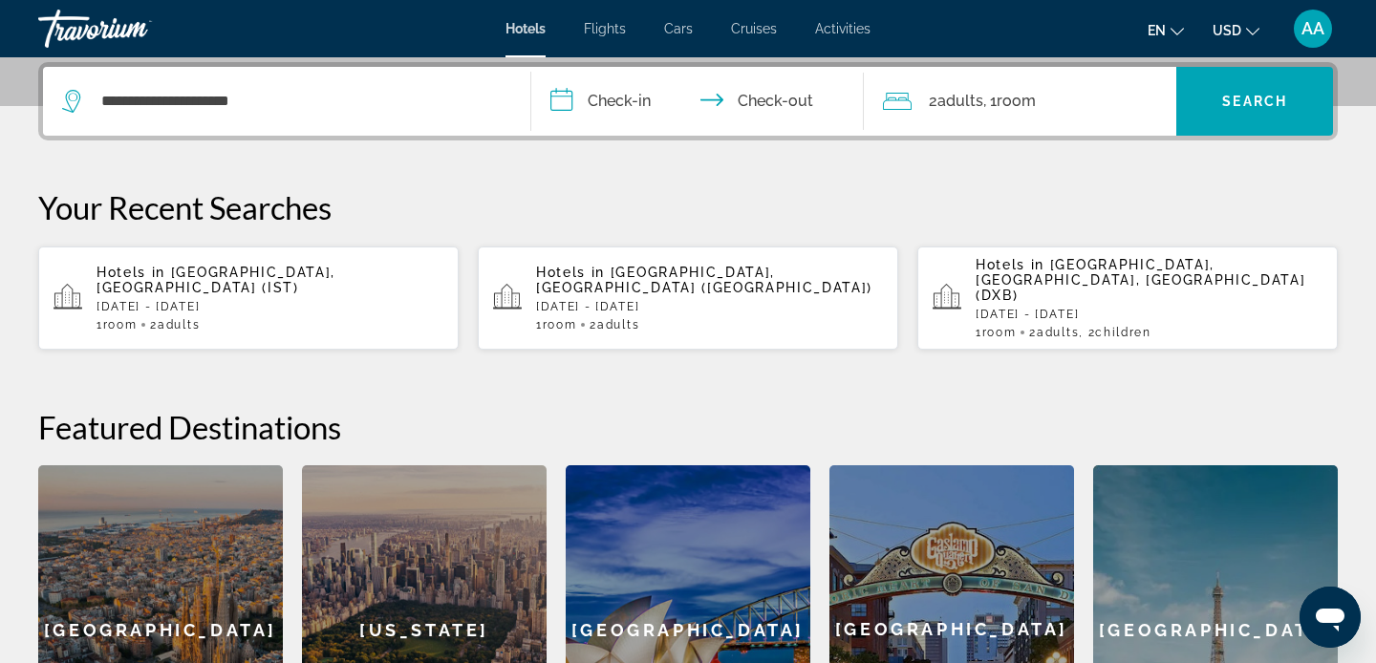
click at [609, 105] on input "**********" at bounding box center [701, 104] width 340 height 75
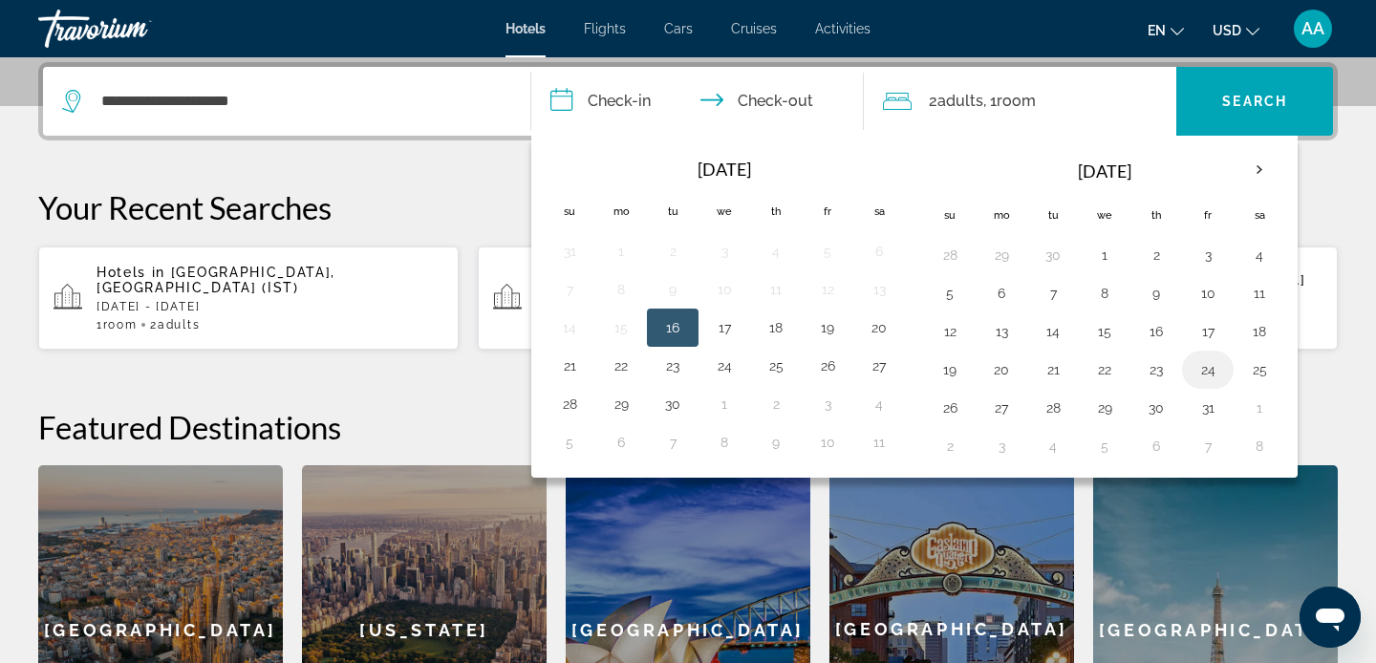
click at [1208, 374] on button "24" at bounding box center [1207, 369] width 31 height 27
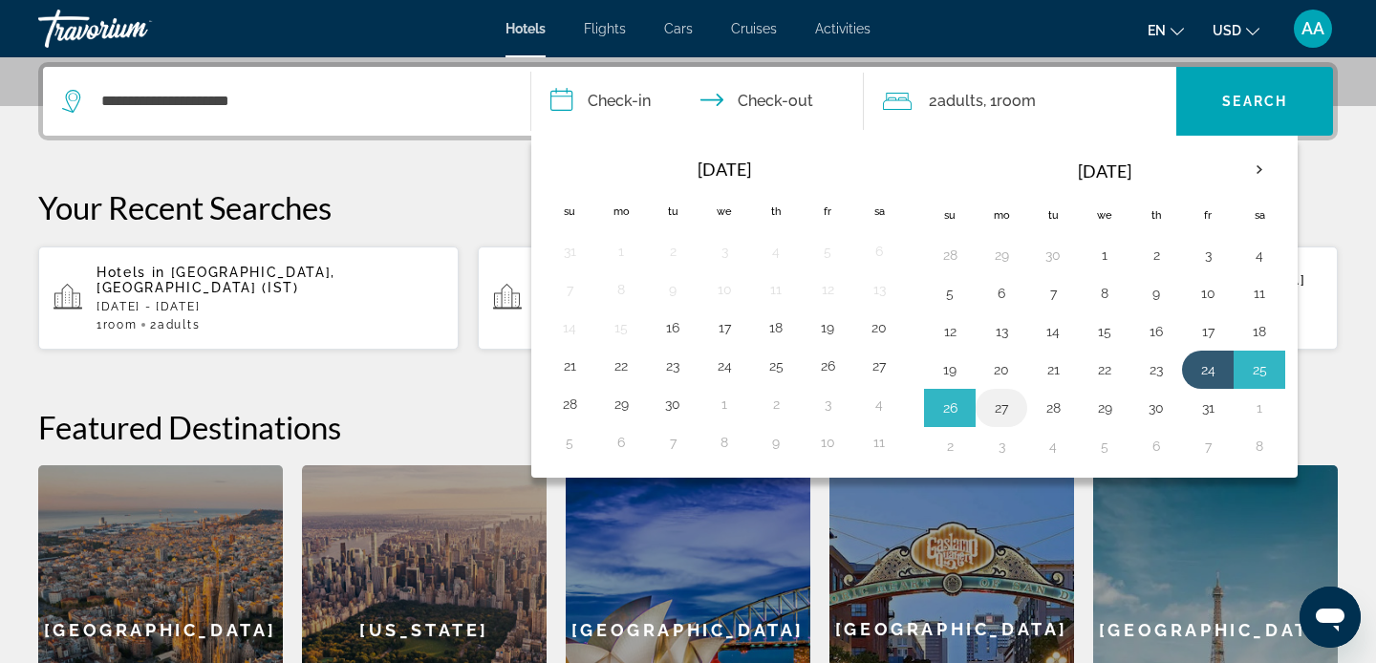
click at [1013, 406] on button "27" at bounding box center [1001, 408] width 31 height 27
type input "**********"
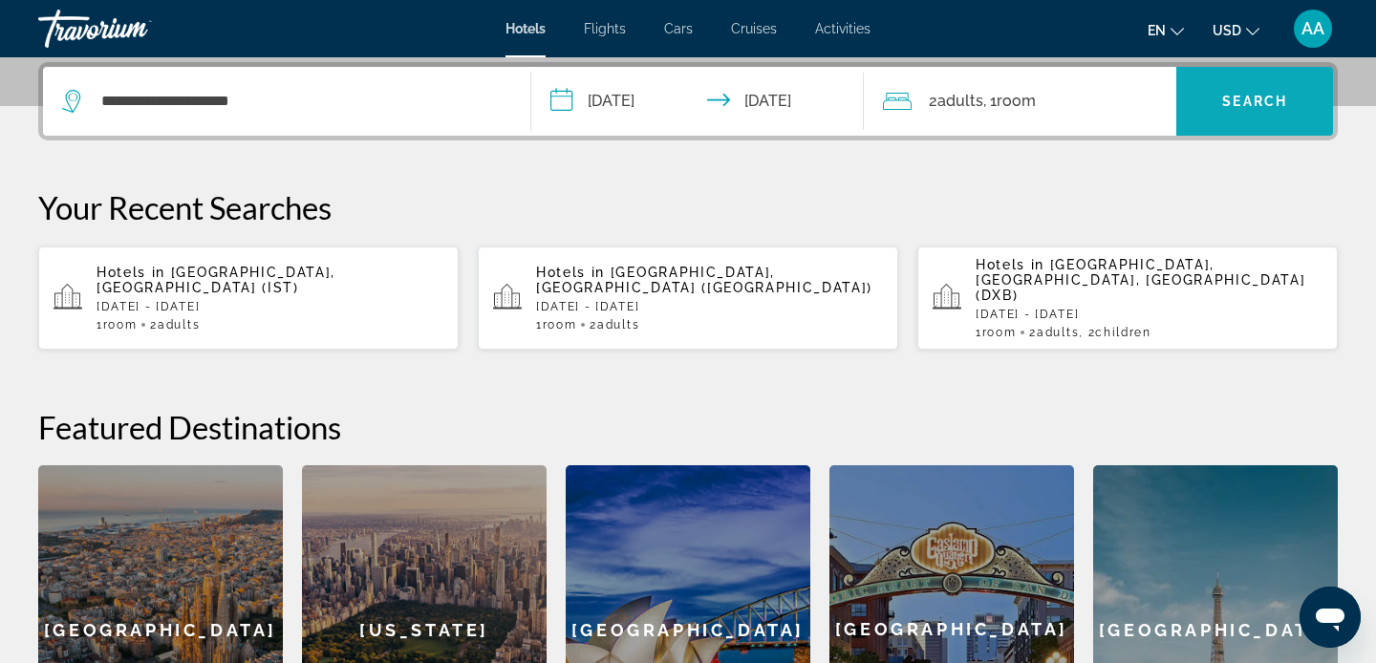
click at [1230, 116] on span "Search widget" at bounding box center [1254, 101] width 157 height 46
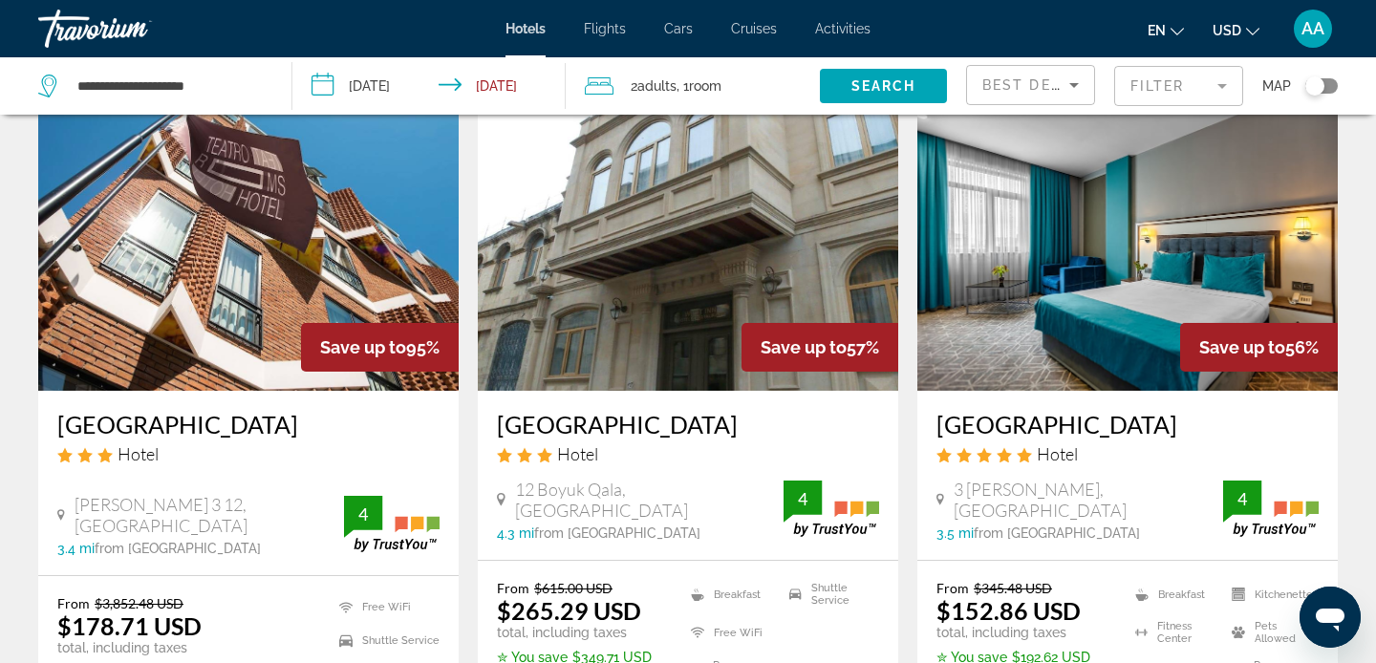
scroll to position [99, 0]
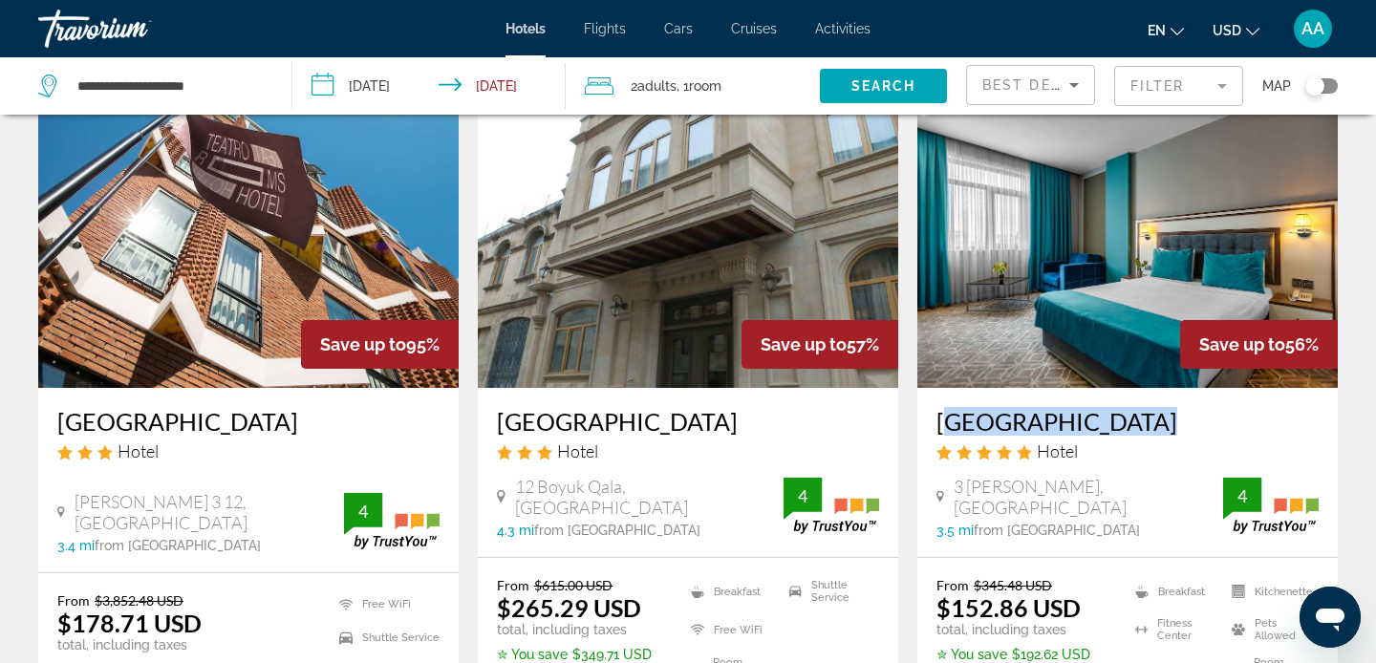
drag, startPoint x: 935, startPoint y: 422, endPoint x: 1128, endPoint y: 425, distance: 193.0
click at [1128, 430] on div "[GEOGRAPHIC_DATA] Hotel 3 [PERSON_NAME], [GEOGRAPHIC_DATA] 3.5 mi from [GEOGRAP…" at bounding box center [1127, 472] width 420 height 169
copy h3 "[GEOGRAPHIC_DATA]"
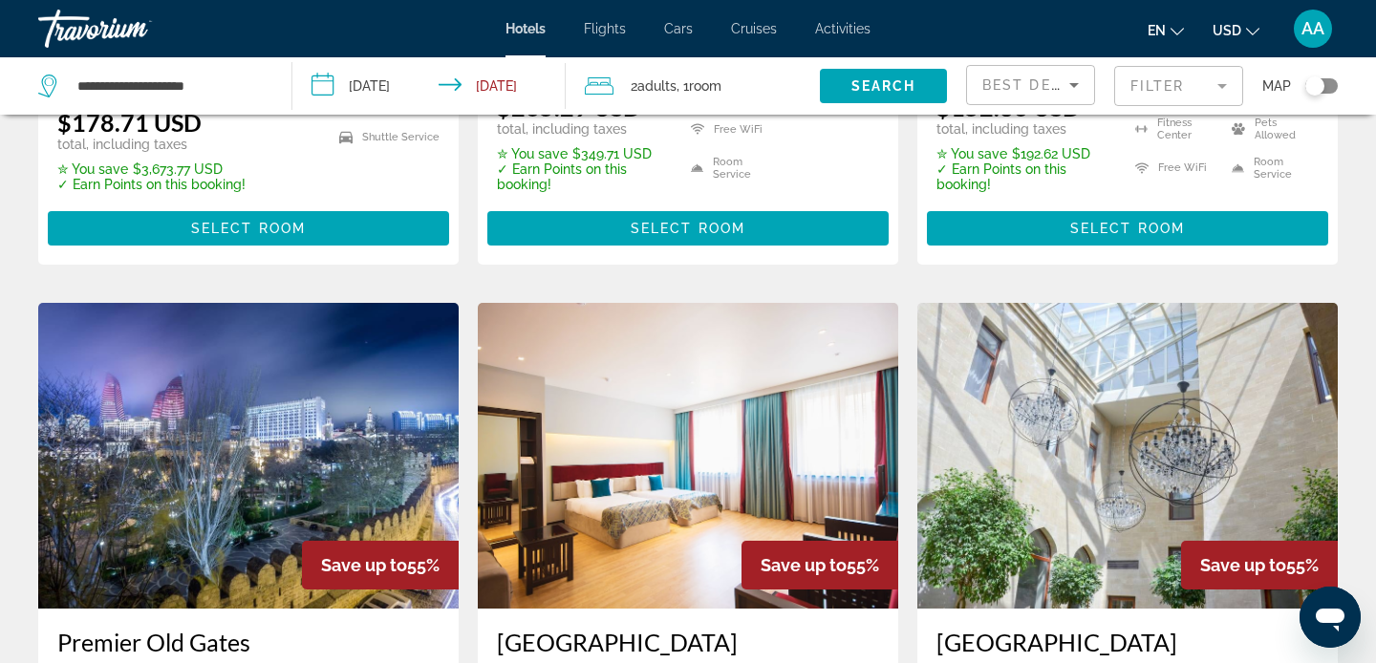
scroll to position [0, 0]
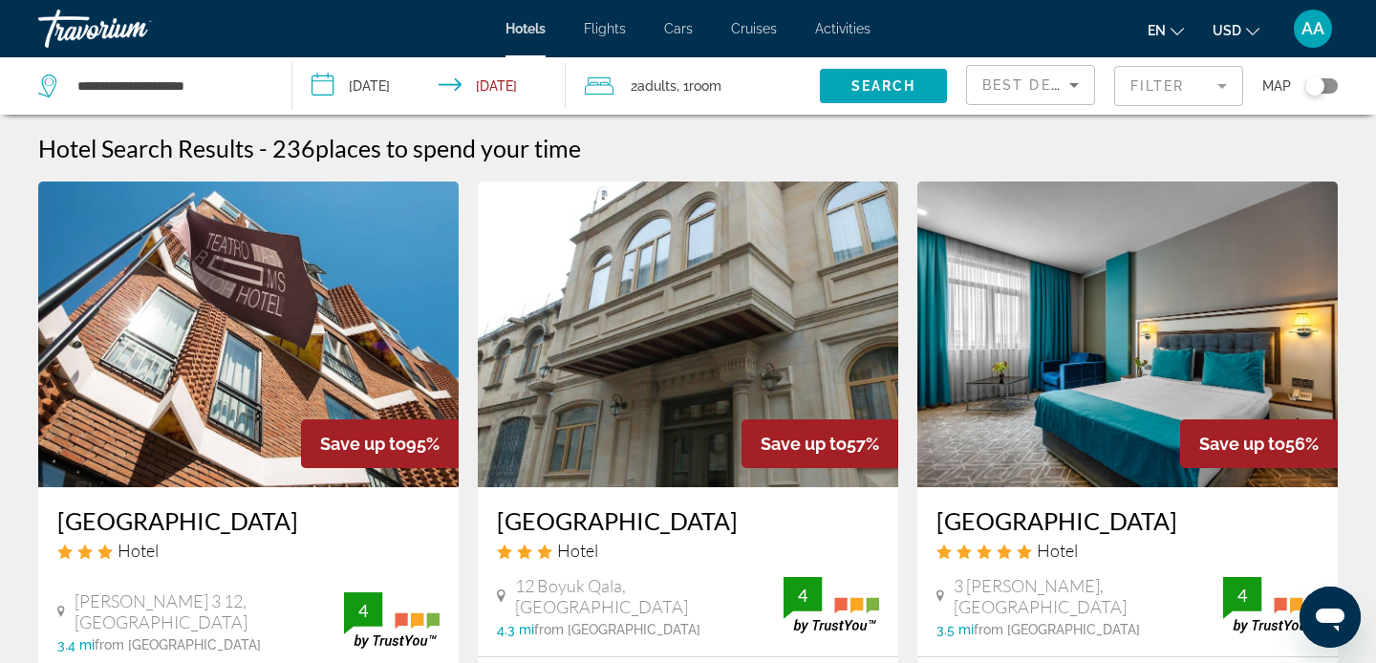
click at [387, 79] on input "**********" at bounding box center [432, 88] width 281 height 63
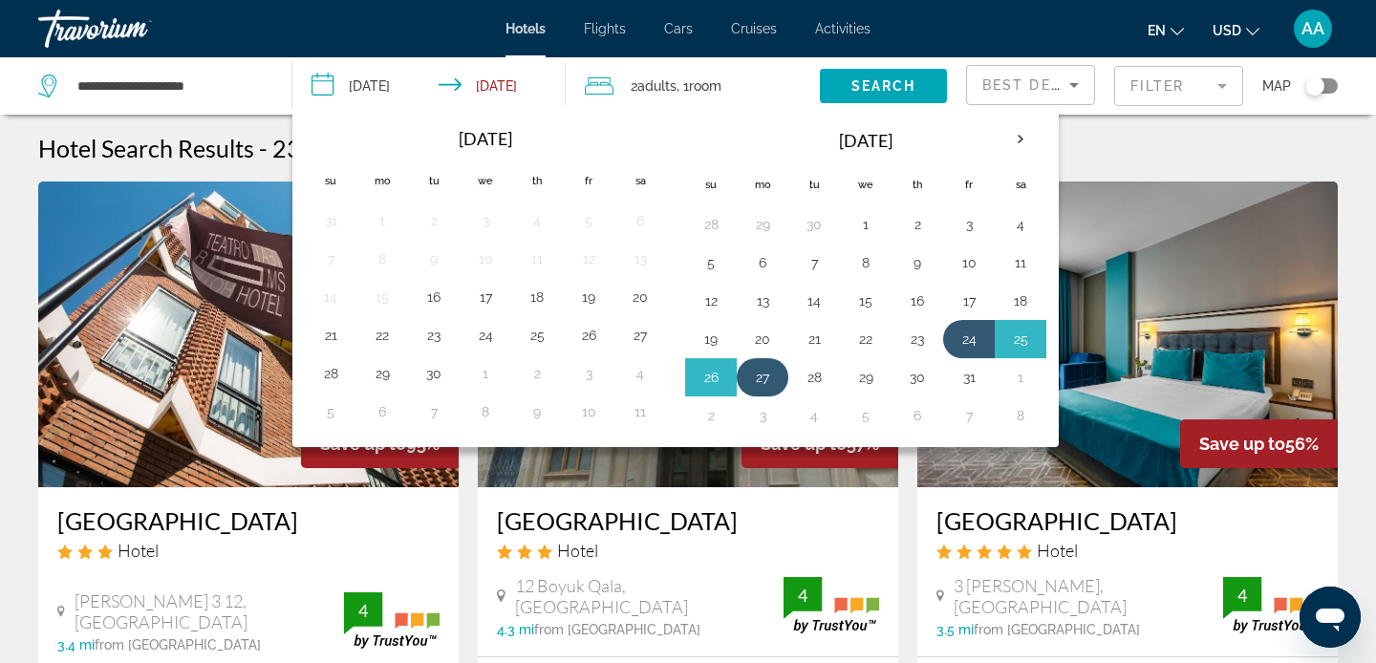
click at [772, 382] on button "27" at bounding box center [762, 377] width 31 height 27
click at [830, 377] on td "28" at bounding box center [814, 377] width 52 height 38
click at [807, 387] on button "28" at bounding box center [814, 377] width 31 height 27
type input "**********"
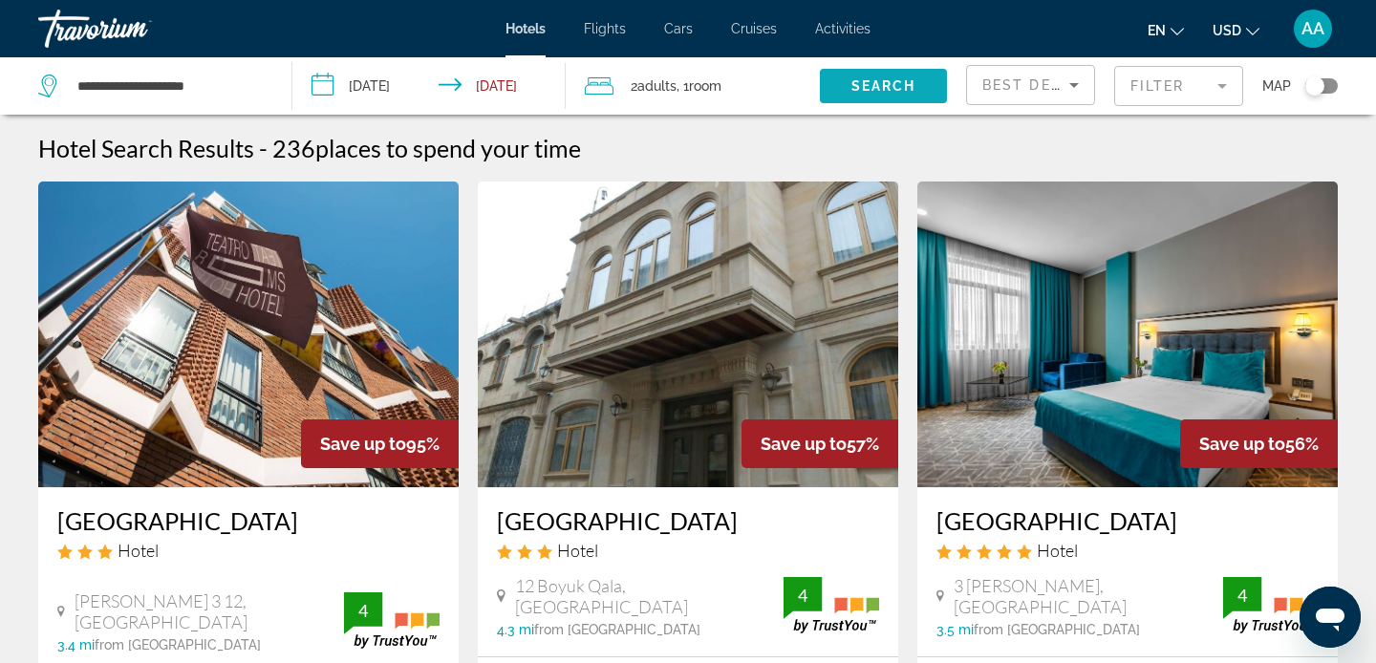
click at [896, 88] on span "Search" at bounding box center [883, 85] width 65 height 15
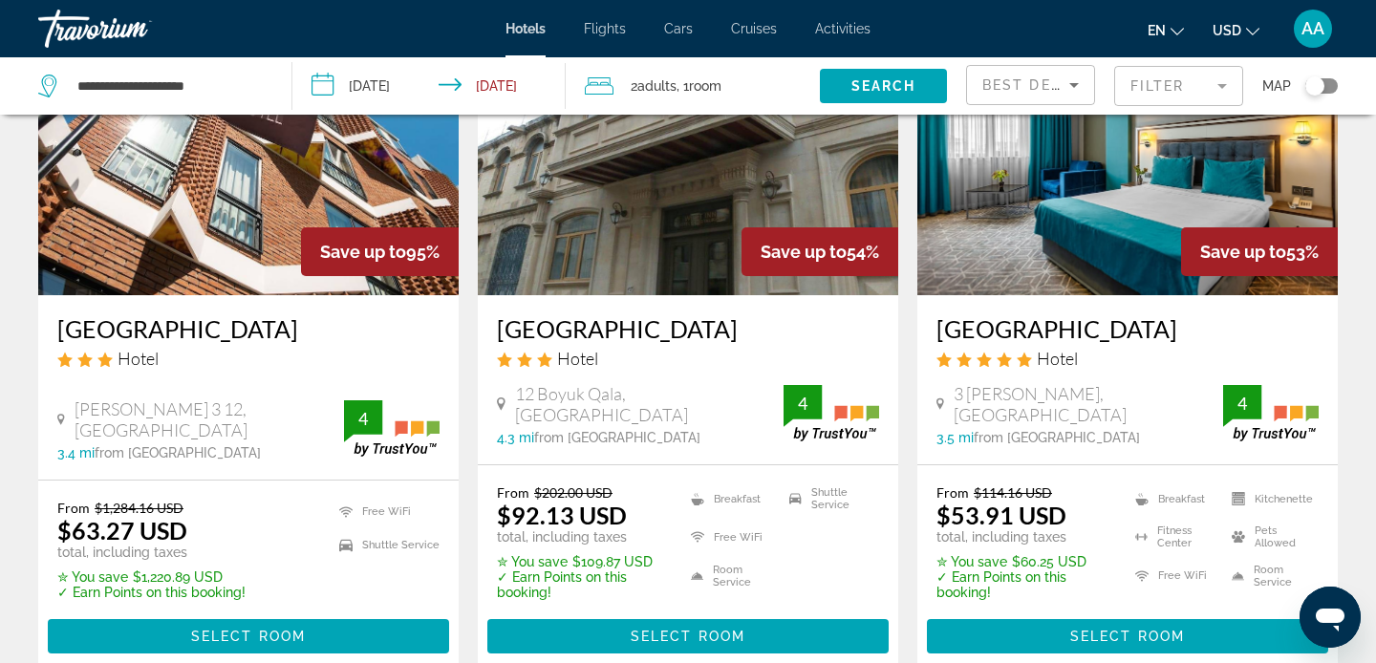
scroll to position [203, 0]
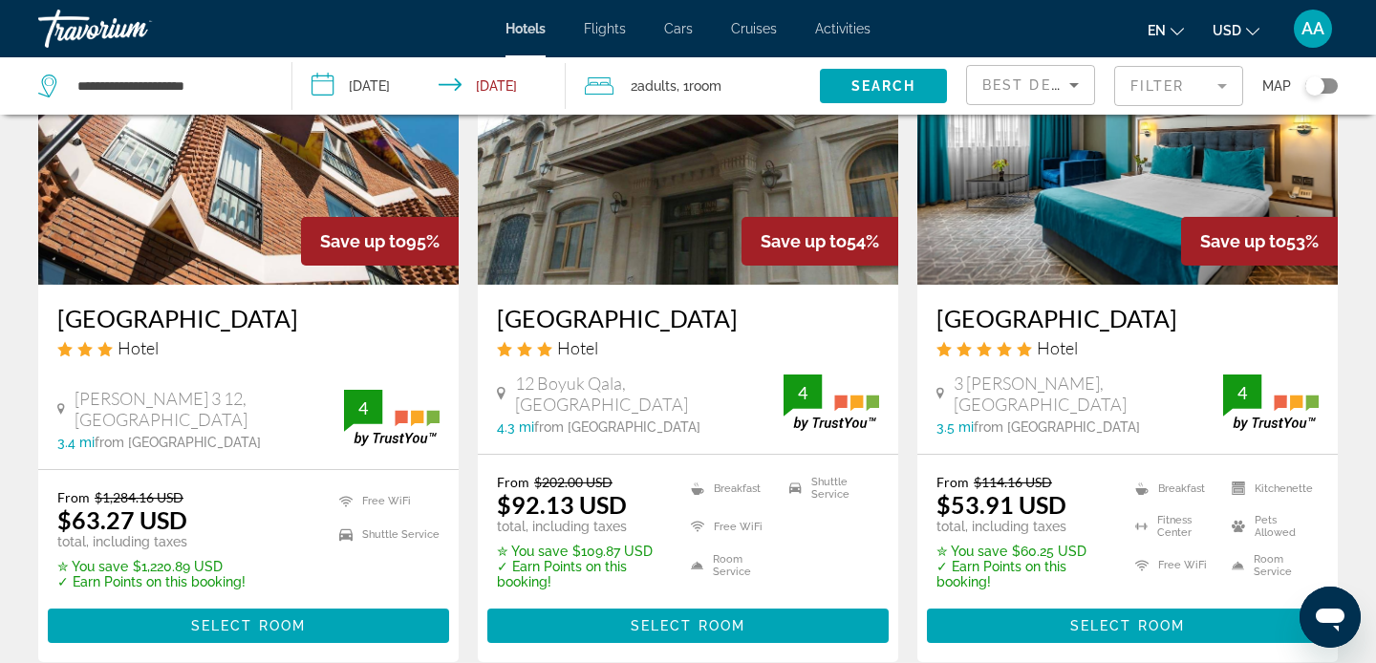
drag, startPoint x: 55, startPoint y: 319, endPoint x: 297, endPoint y: 300, distance: 242.5
click at [300, 307] on div "[GEOGRAPHIC_DATA] Hotel [PERSON_NAME] 3 12, [GEOGRAPHIC_DATA] 3.4 mi from [GEOG…" at bounding box center [248, 377] width 420 height 184
copy h3 "[GEOGRAPHIC_DATA]"
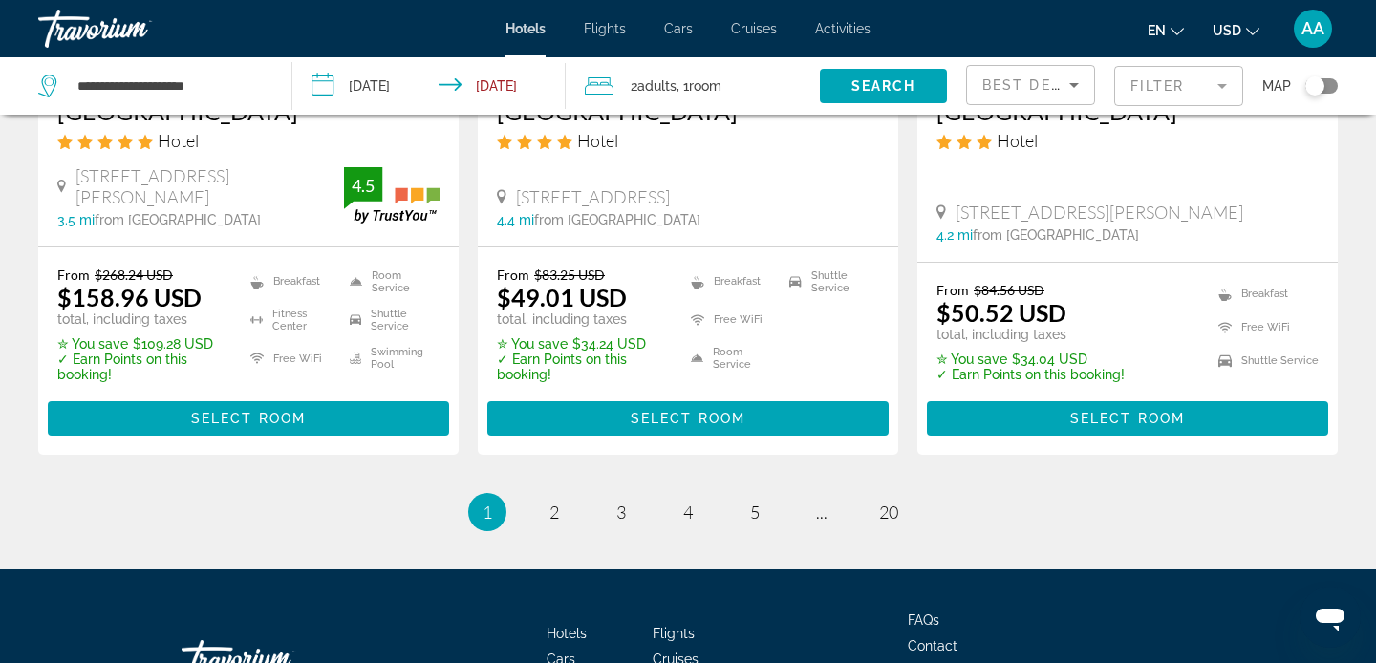
scroll to position [2708, 0]
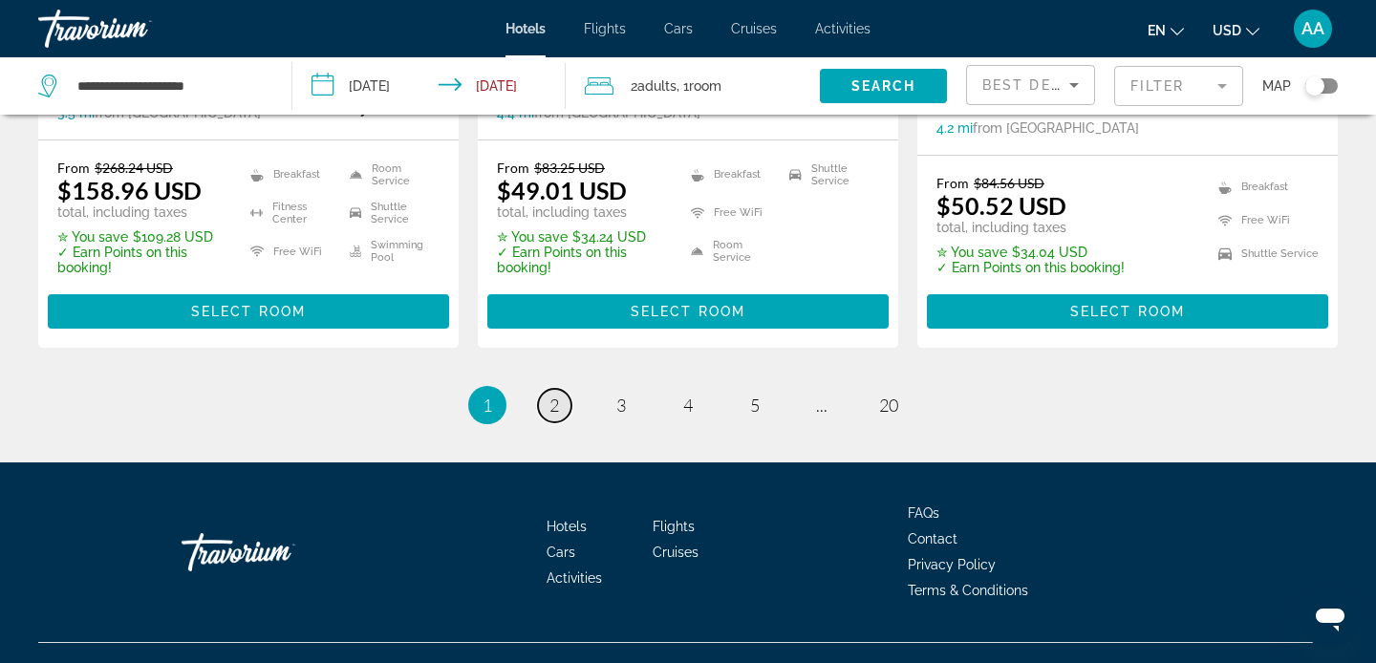
click at [549, 395] on span "2" at bounding box center [554, 405] width 10 height 21
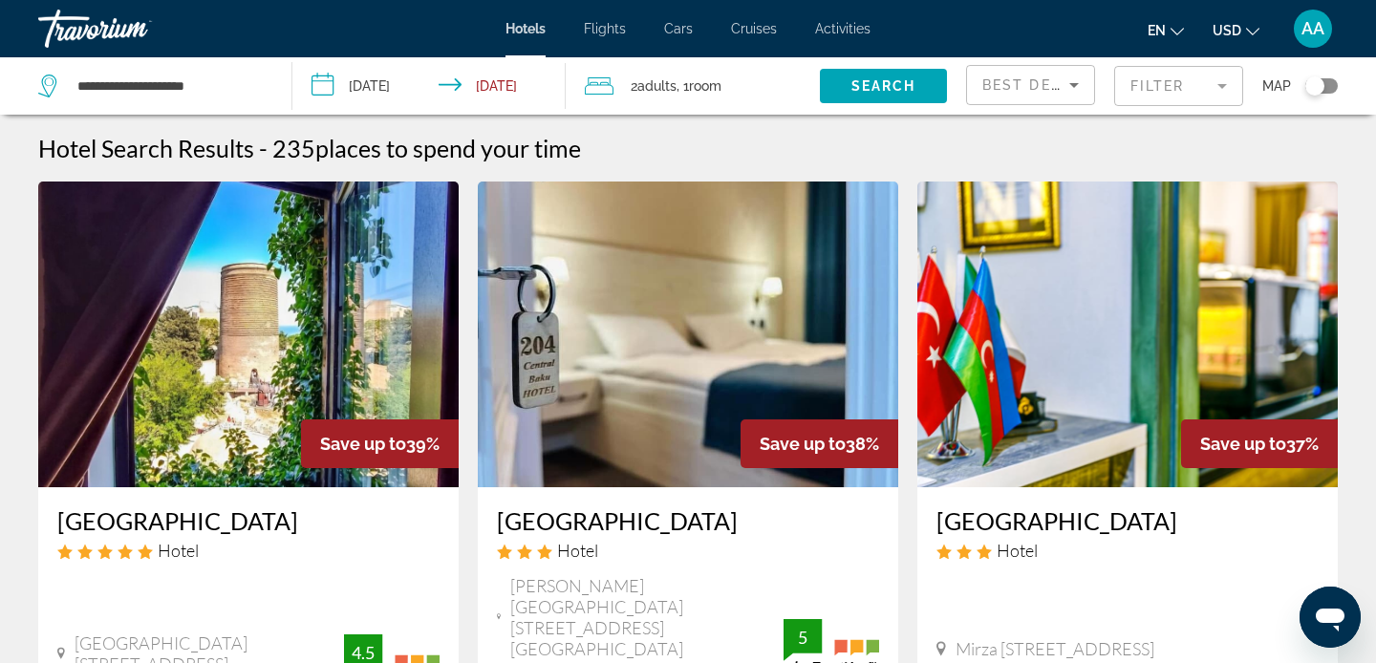
click at [72, 28] on div "Travorium" at bounding box center [133, 29] width 191 height 50
